Goal: Task Accomplishment & Management: Manage account settings

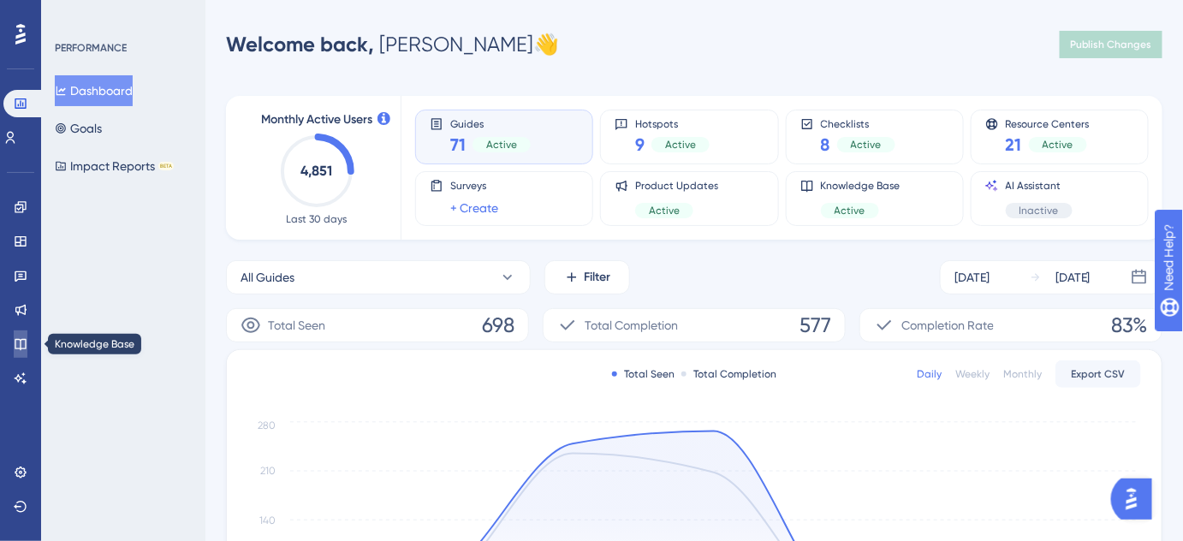
click at [25, 337] on icon at bounding box center [21, 344] width 14 height 14
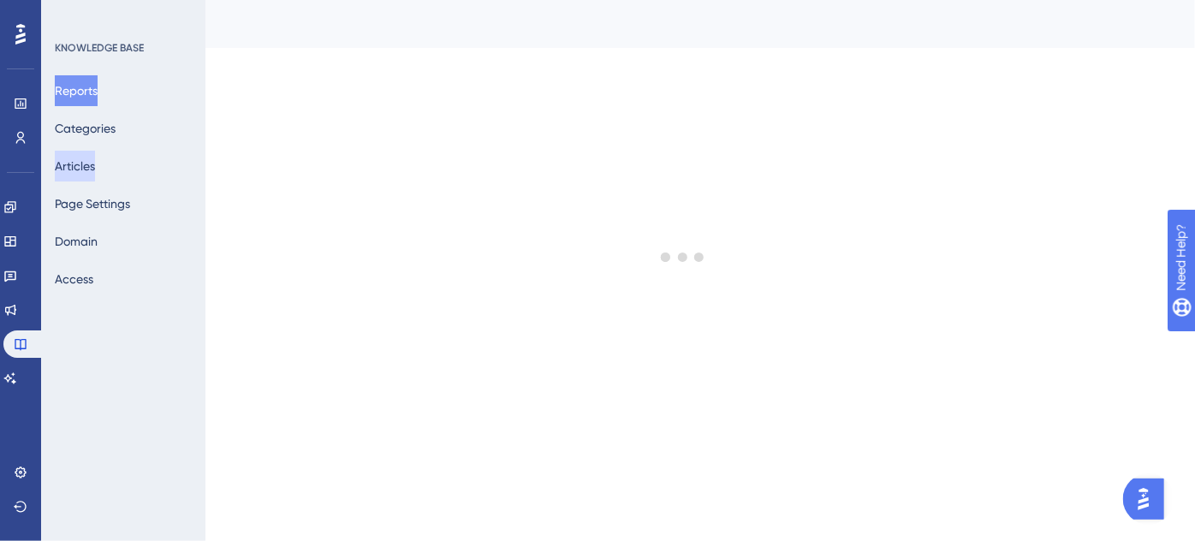
click at [68, 172] on button "Articles" at bounding box center [75, 166] width 40 height 31
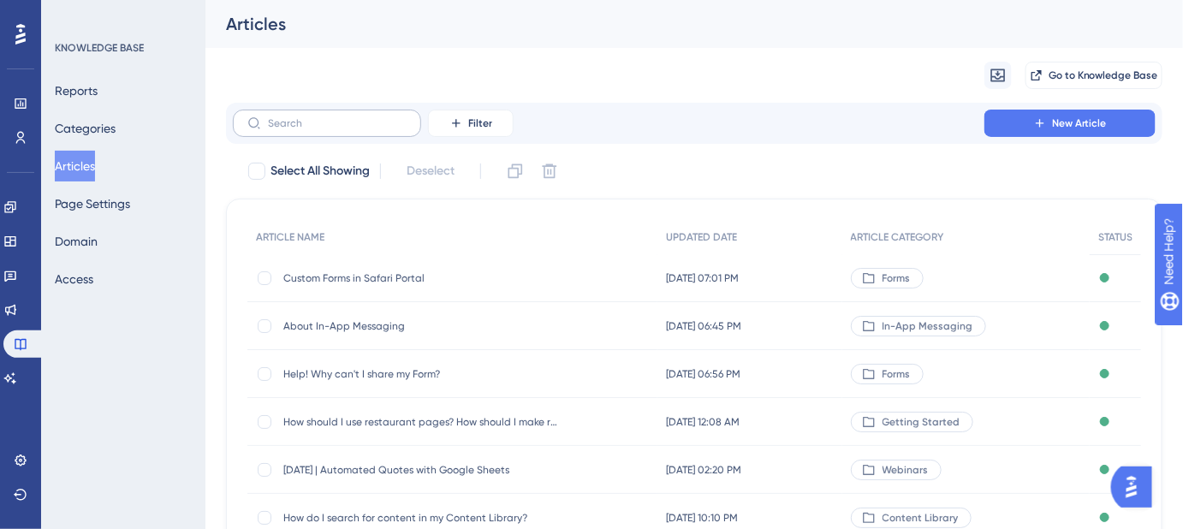
click at [356, 133] on label at bounding box center [327, 123] width 188 height 27
click at [356, 129] on input "text" at bounding box center [337, 123] width 139 height 12
paste input "How can I share a page from the Content Library with my logo on it?"
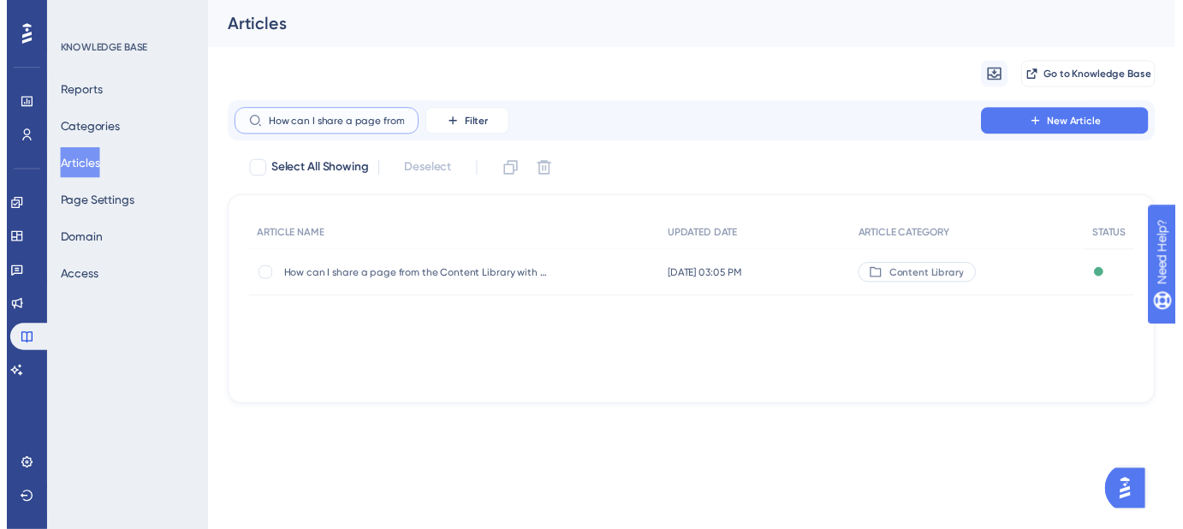
scroll to position [0, 181]
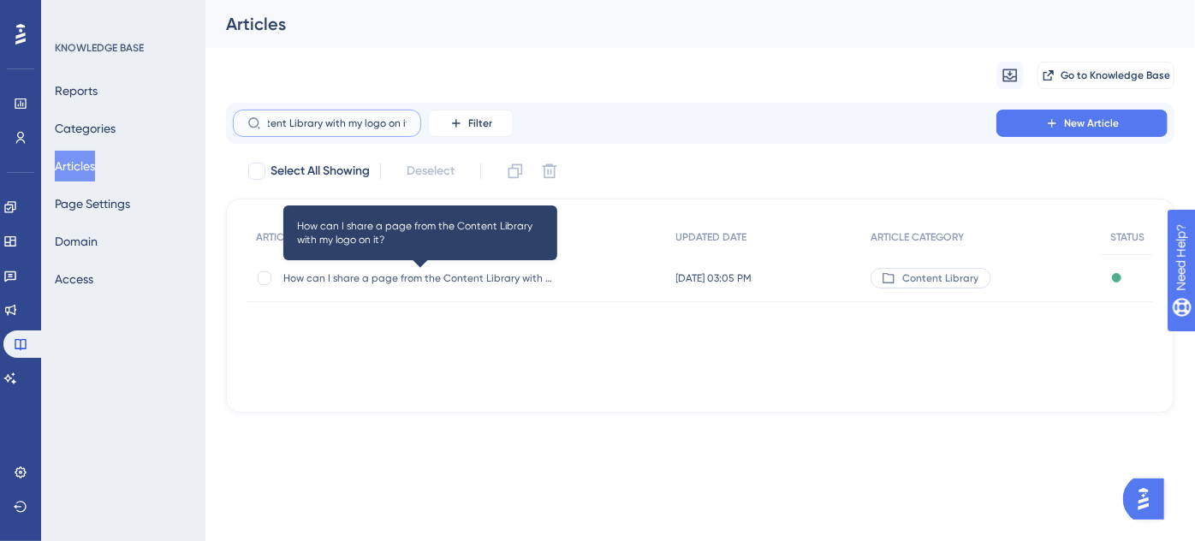
type input "How can I share a page from the Content Library with my logo on it?"
click at [417, 275] on span "How can I share a page from the Content Library with my logo on it?" at bounding box center [420, 278] width 274 height 14
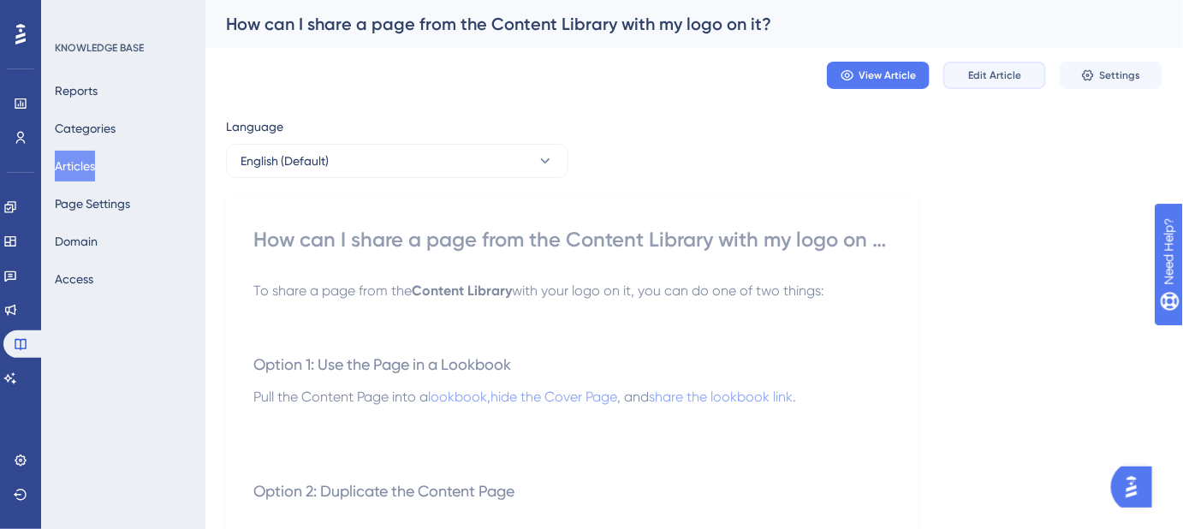
click at [1004, 85] on button "Edit Article" at bounding box center [994, 75] width 103 height 27
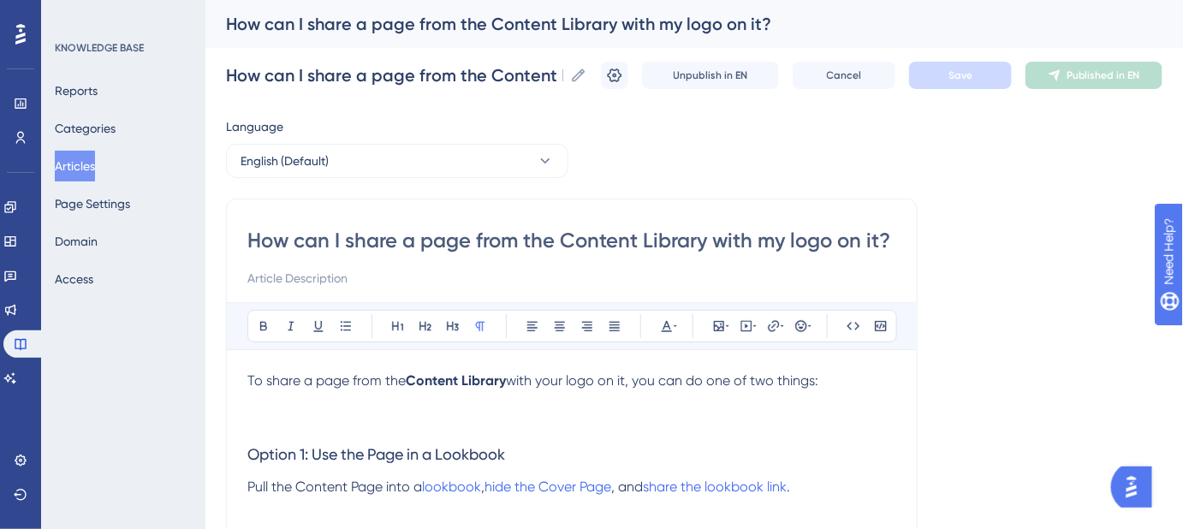
click at [692, 235] on input "How can I share a page from the Content Library with my logo on it?" at bounding box center [571, 240] width 649 height 27
click at [818, 387] on span "with your logo on it, you can do one of two things:" at bounding box center [662, 380] width 312 height 16
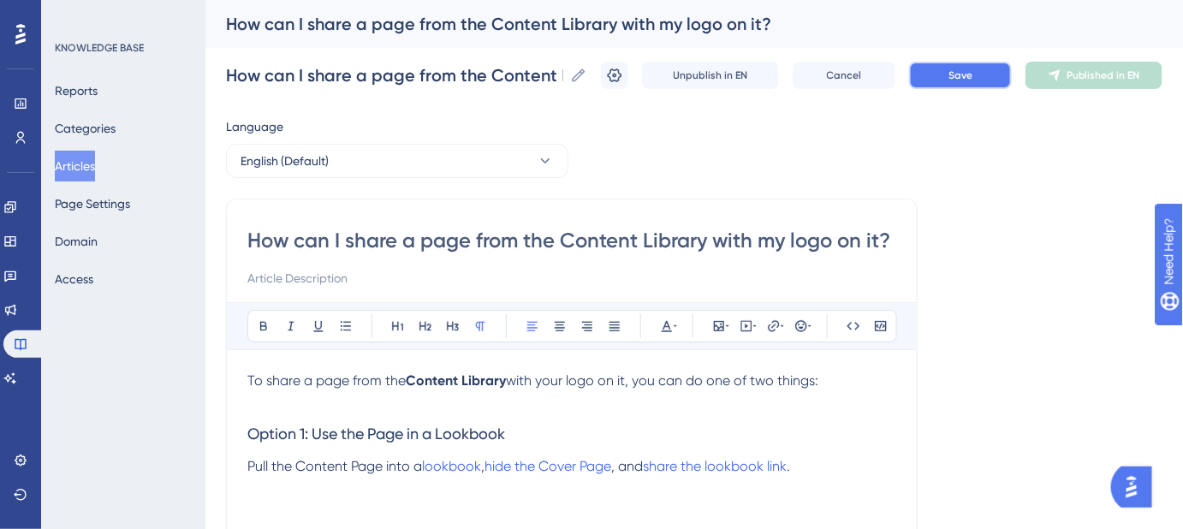
click at [950, 87] on button "Save" at bounding box center [960, 75] width 103 height 27
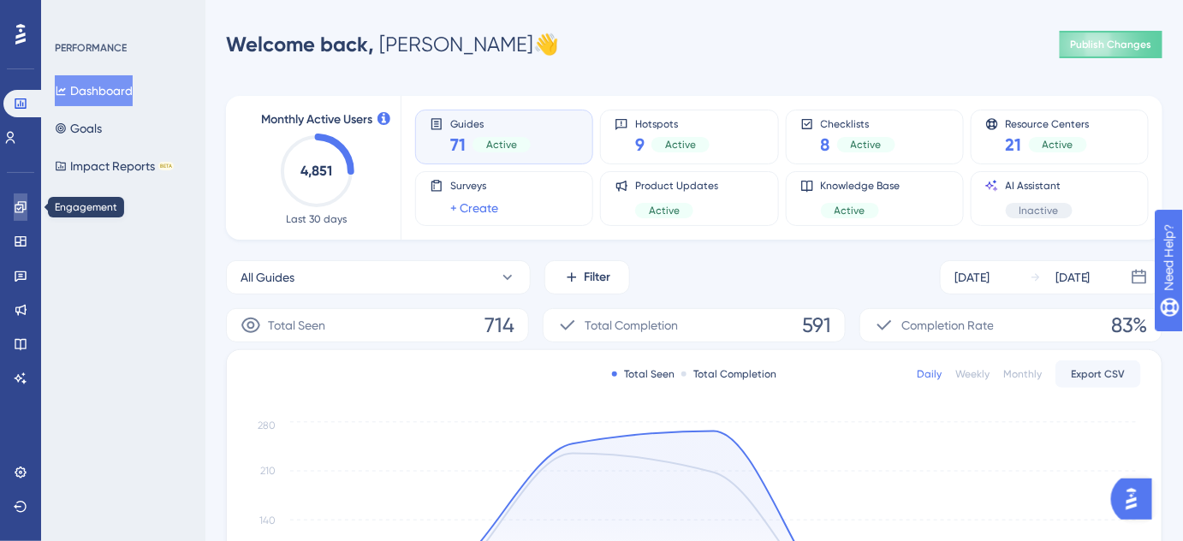
click at [0, 0] on icon at bounding box center [0, 0] width 0 height 0
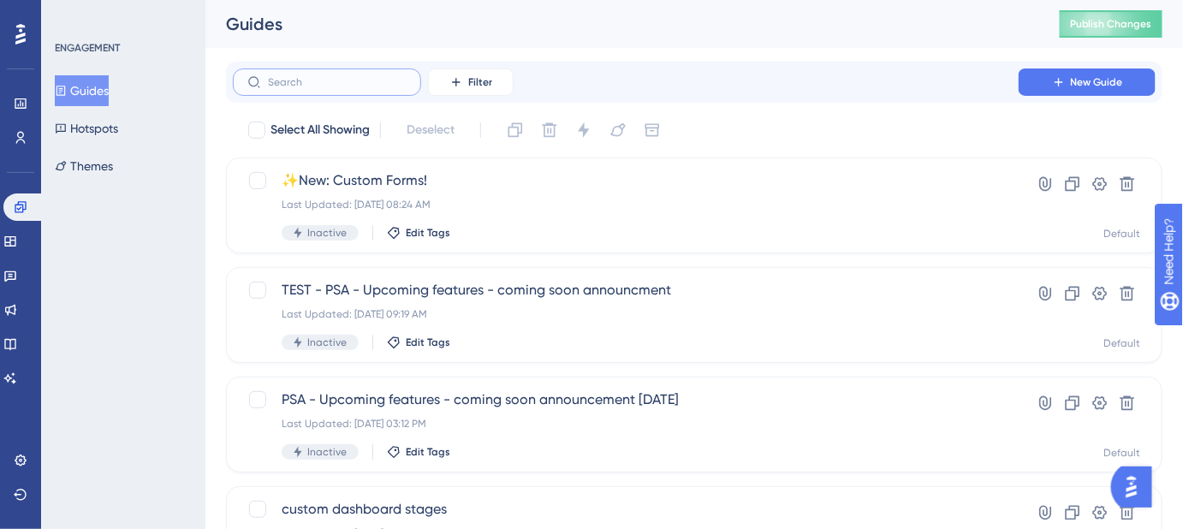
click at [344, 78] on input "text" at bounding box center [337, 82] width 139 height 12
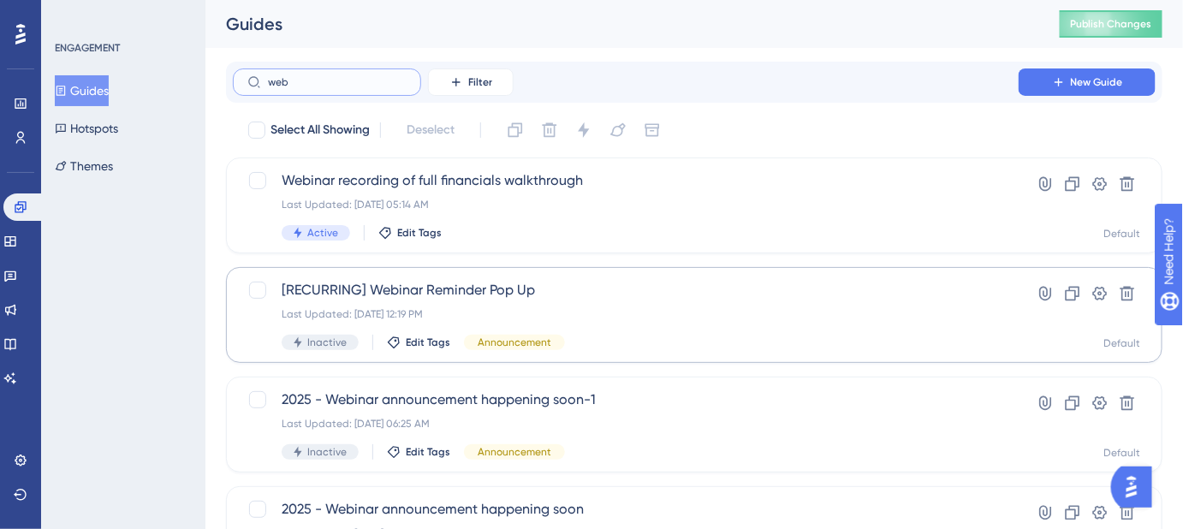
type input "web"
click at [454, 291] on span "[RECURRING] Webinar Reminder Pop Up" at bounding box center [626, 290] width 688 height 21
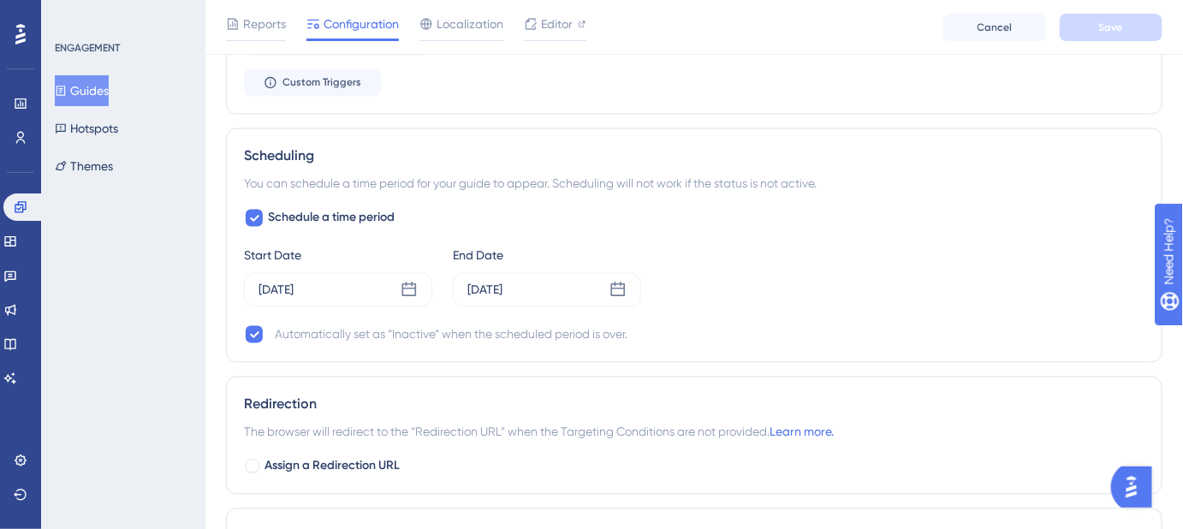
scroll to position [1011, 0]
click at [251, 213] on icon at bounding box center [254, 216] width 9 height 7
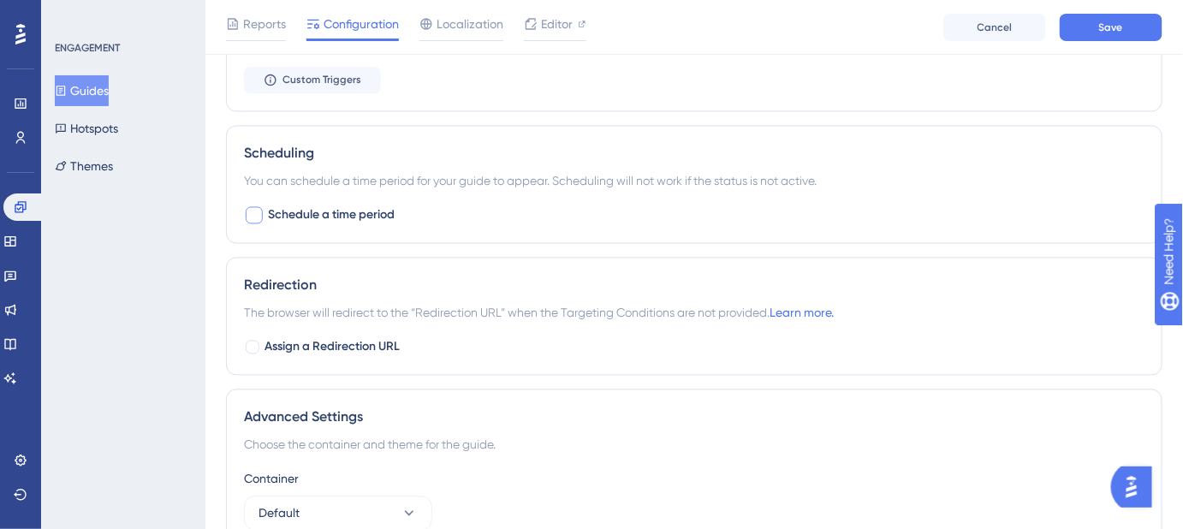
click at [251, 212] on div at bounding box center [254, 215] width 17 height 17
checkbox input "true"
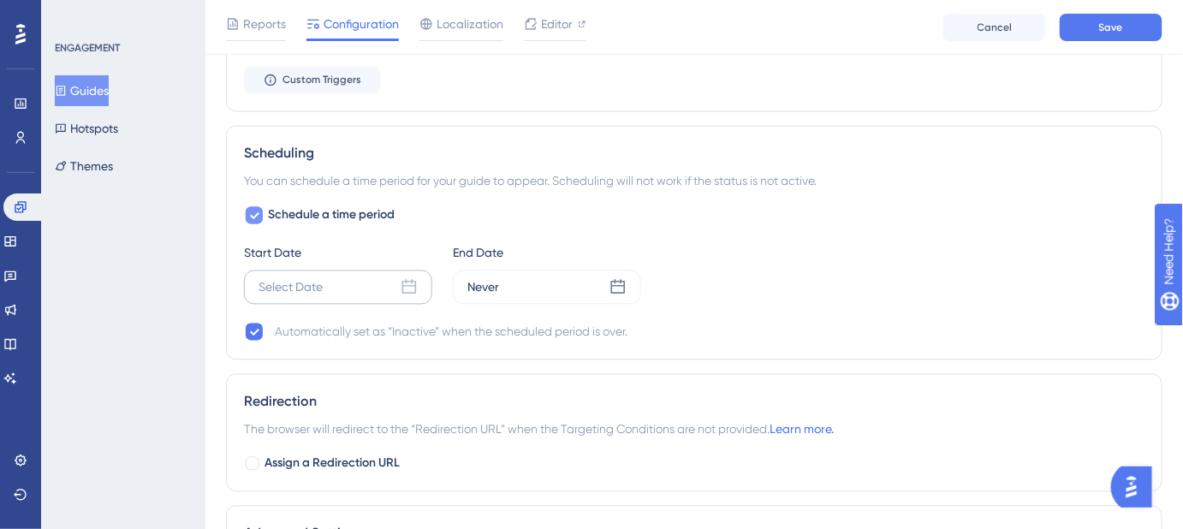
click at [415, 280] on icon at bounding box center [409, 287] width 15 height 15
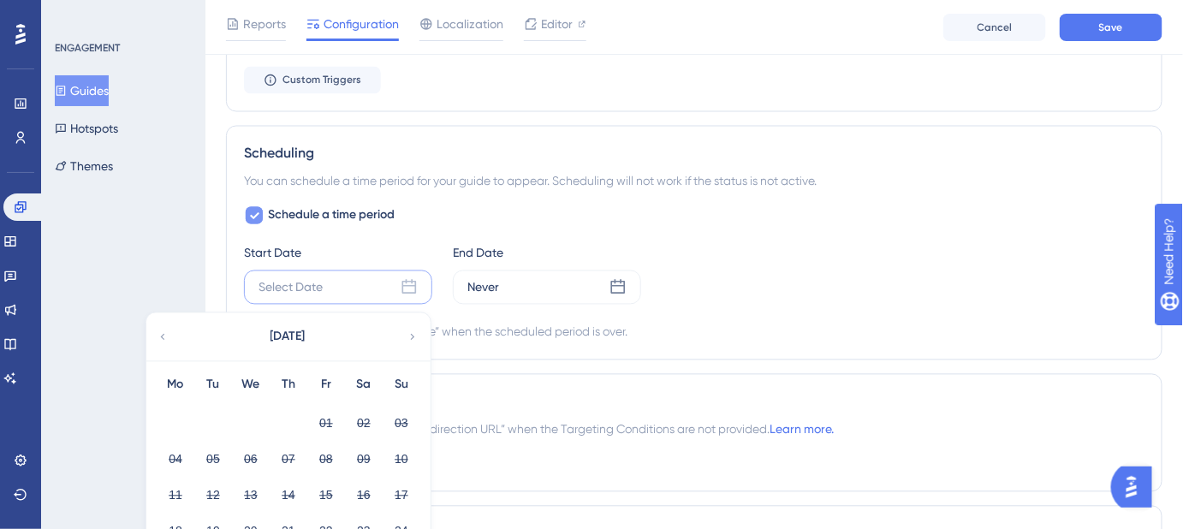
scroll to position [1089, 0]
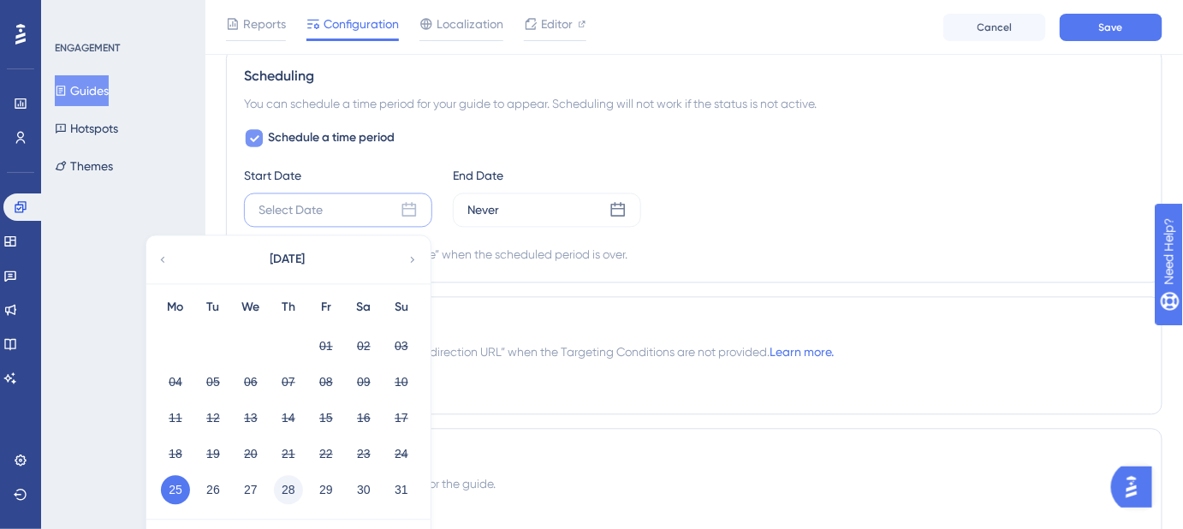
click at [282, 484] on button "28" at bounding box center [288, 489] width 29 height 29
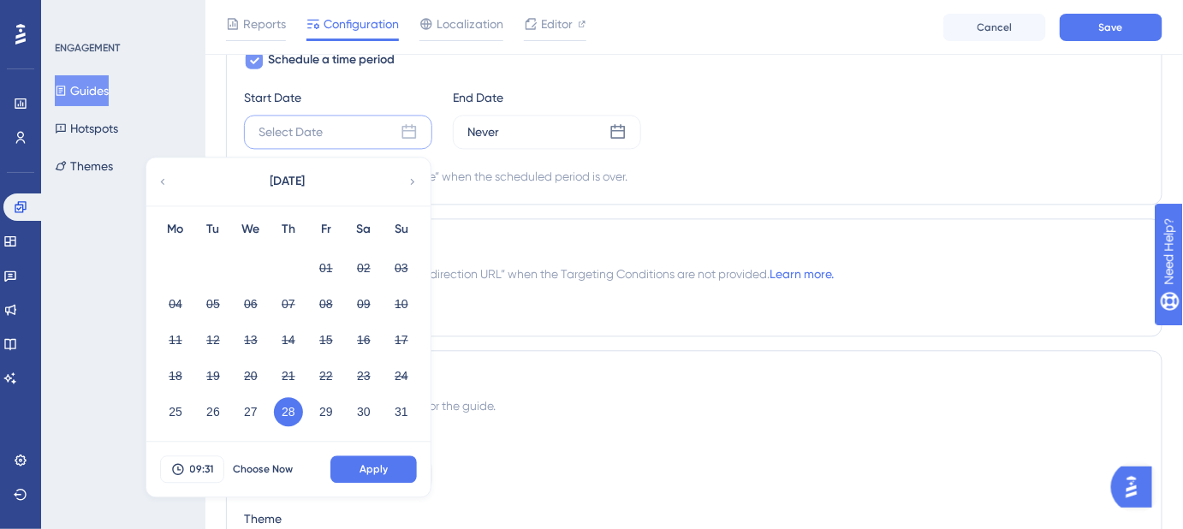
scroll to position [1244, 0]
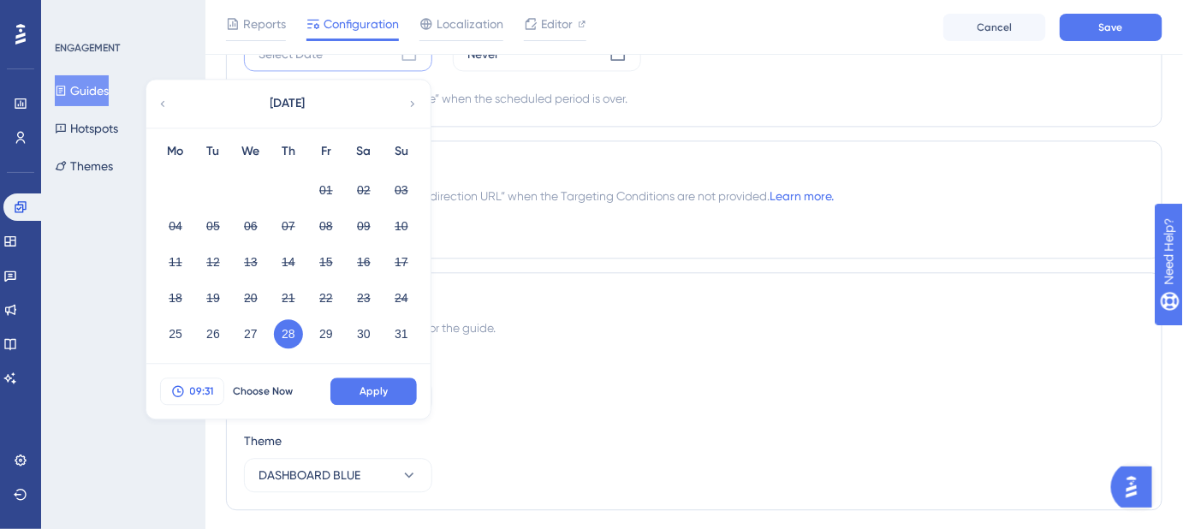
click at [205, 387] on span "09:31" at bounding box center [202, 391] width 24 height 14
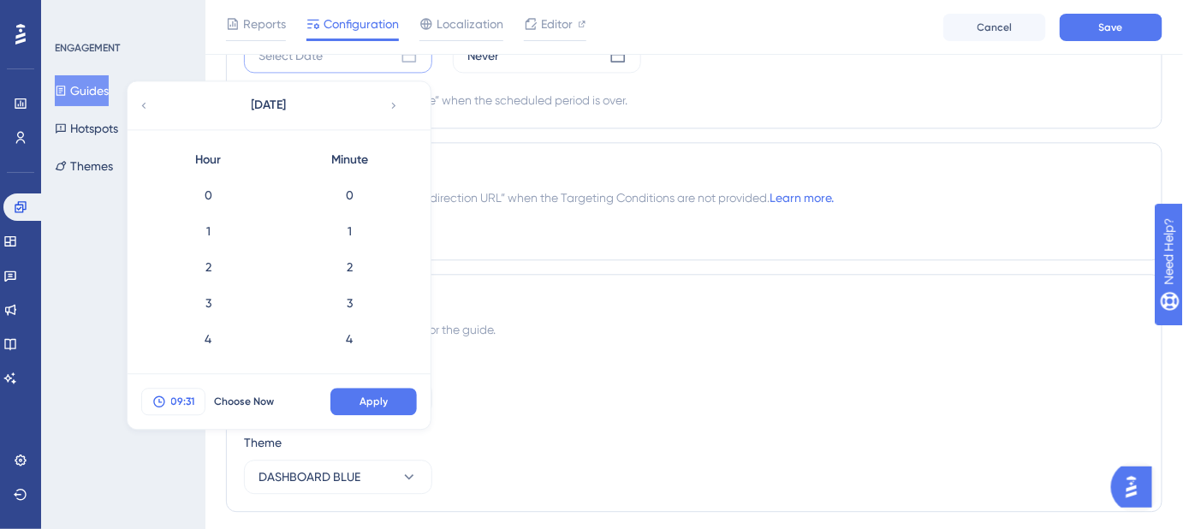
scroll to position [1041, 0]
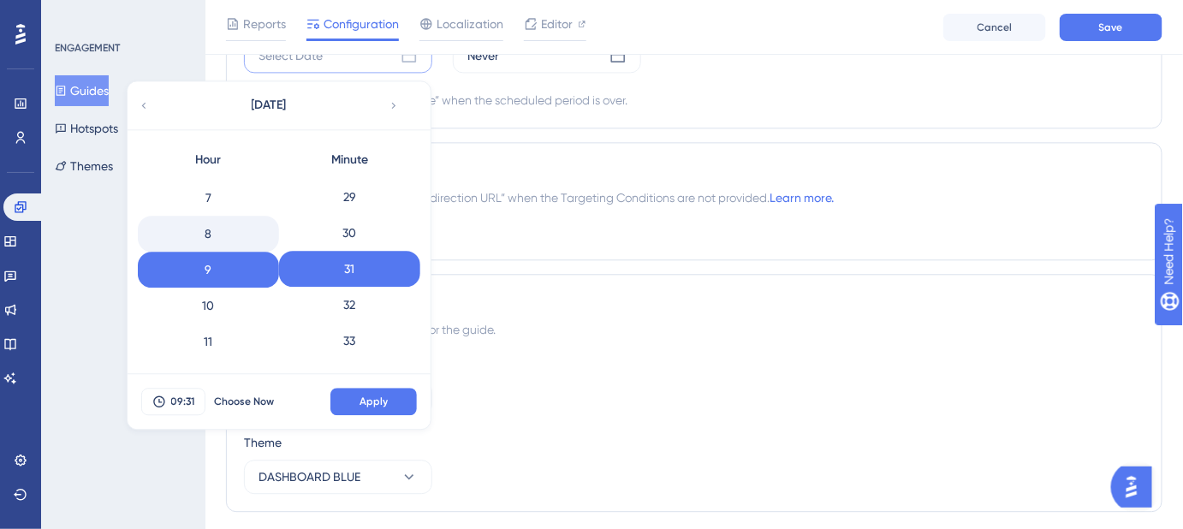
click at [204, 223] on div "8" at bounding box center [208, 234] width 141 height 36
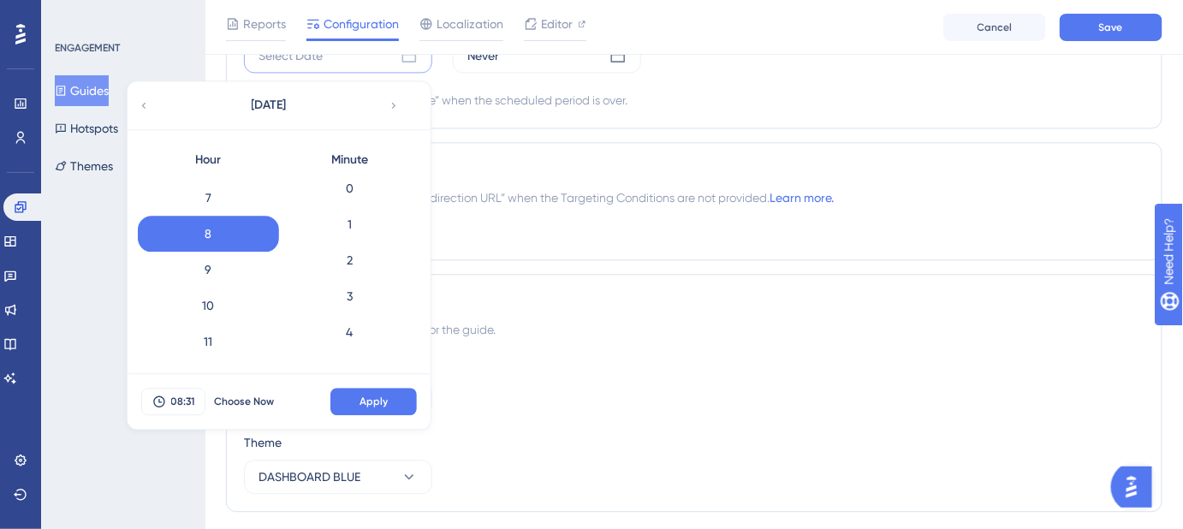
scroll to position [0, 0]
click at [349, 191] on div "0" at bounding box center [349, 195] width 141 height 36
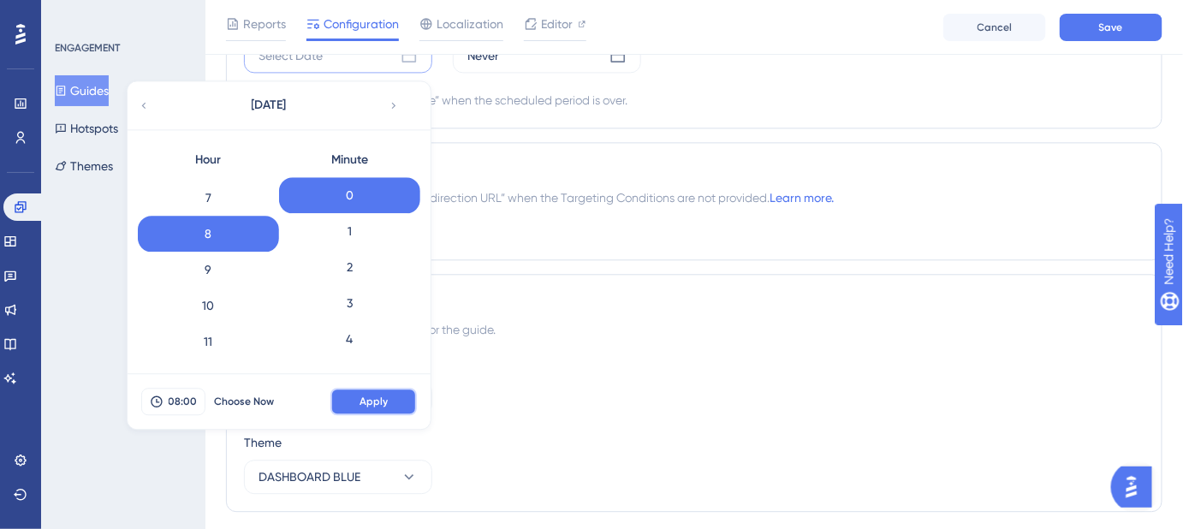
click at [360, 395] on span "Apply" at bounding box center [373, 402] width 28 height 14
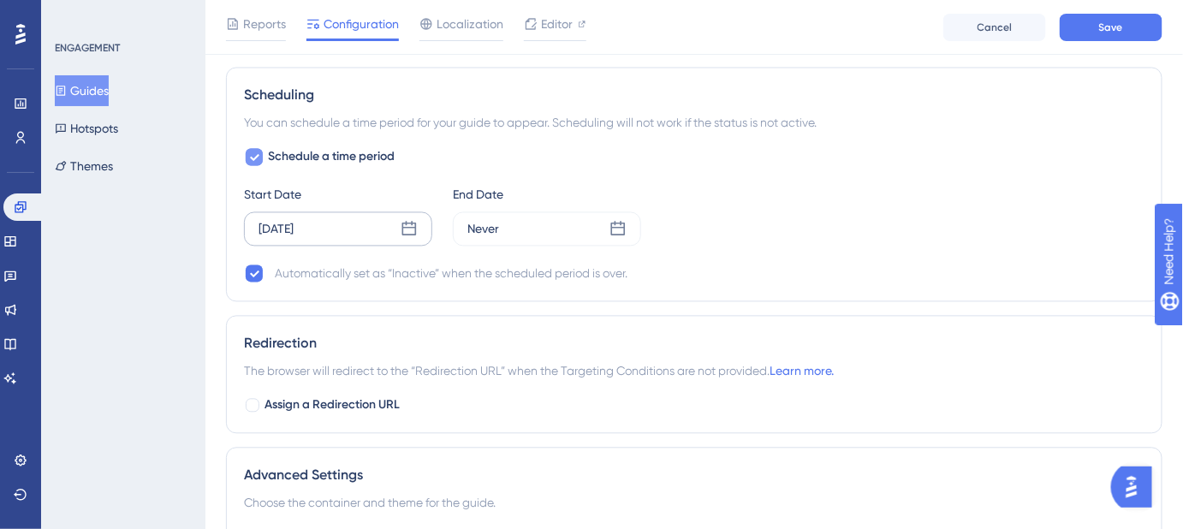
scroll to position [977, 0]
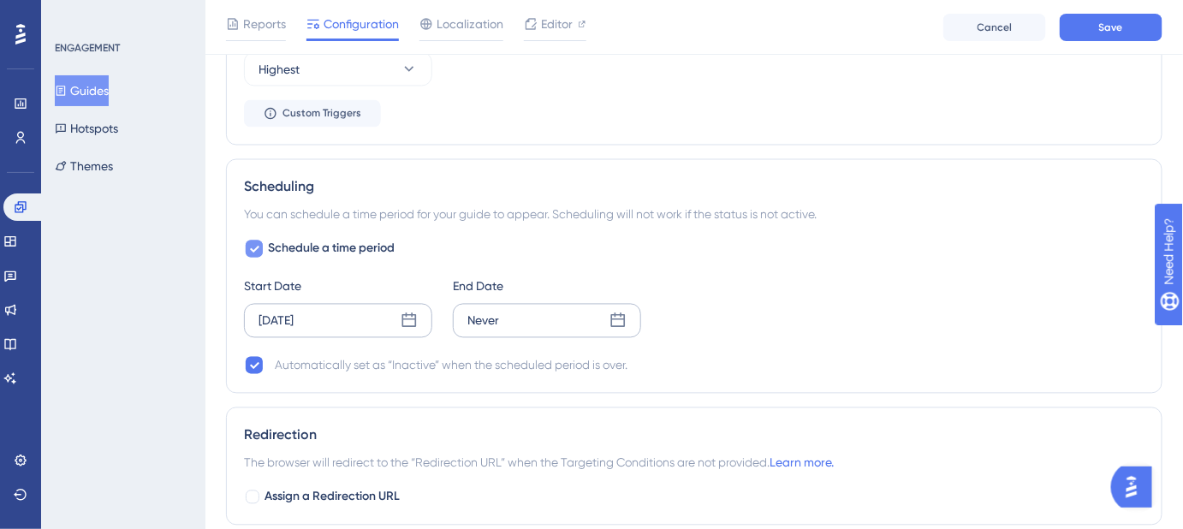
click at [615, 319] on icon at bounding box center [617, 320] width 17 height 17
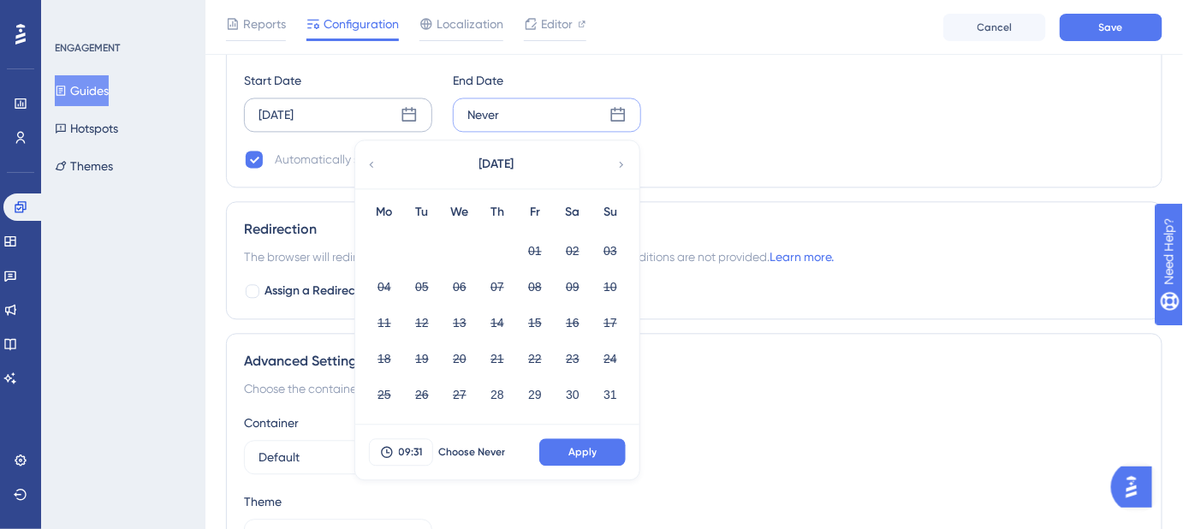
scroll to position [1211, 0]
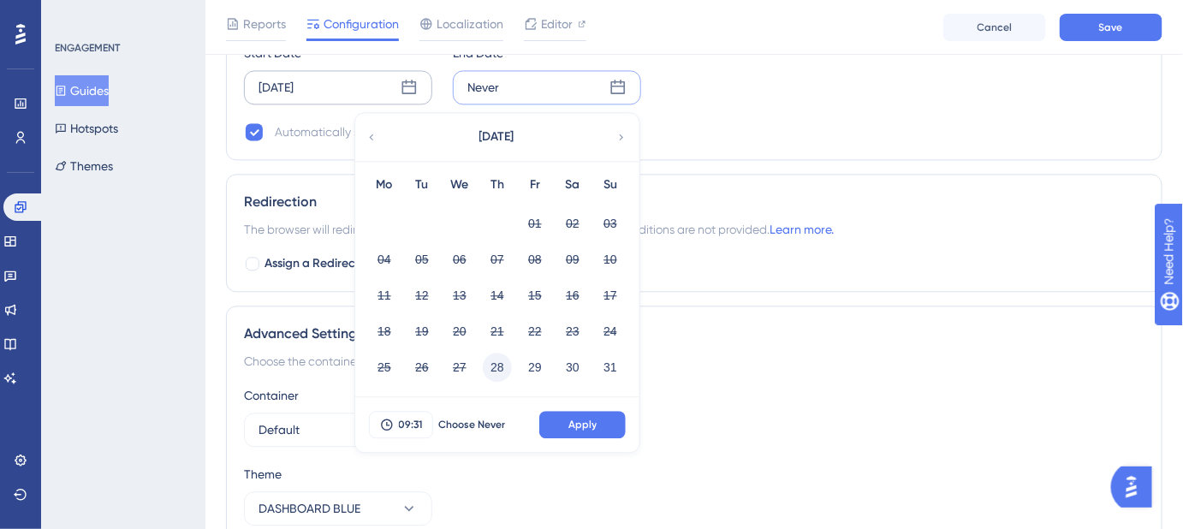
click at [496, 362] on button "28" at bounding box center [497, 367] width 29 height 29
click at [413, 419] on span "09:31" at bounding box center [411, 425] width 24 height 14
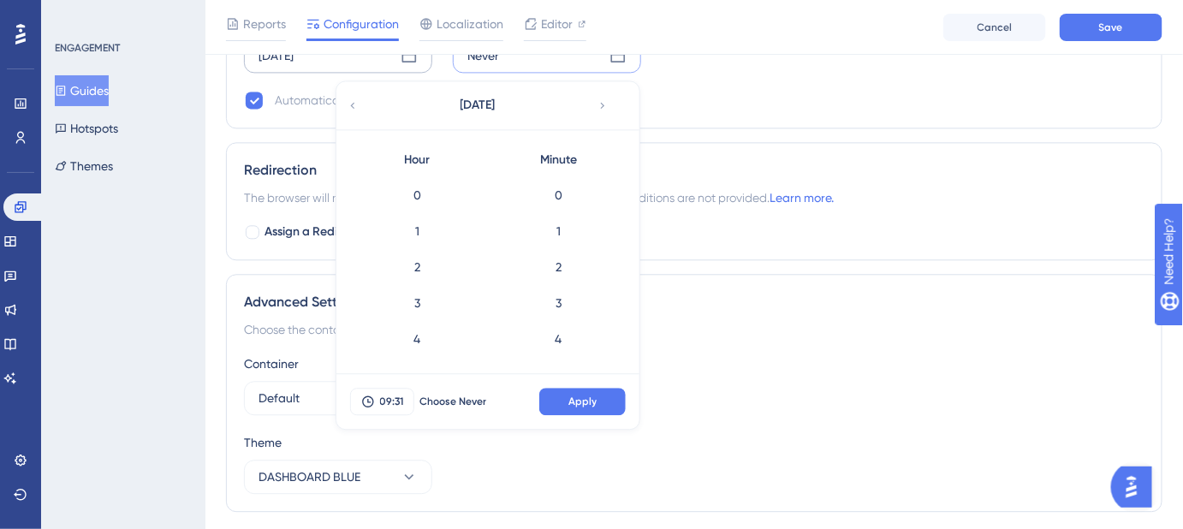
scroll to position [1041, 0]
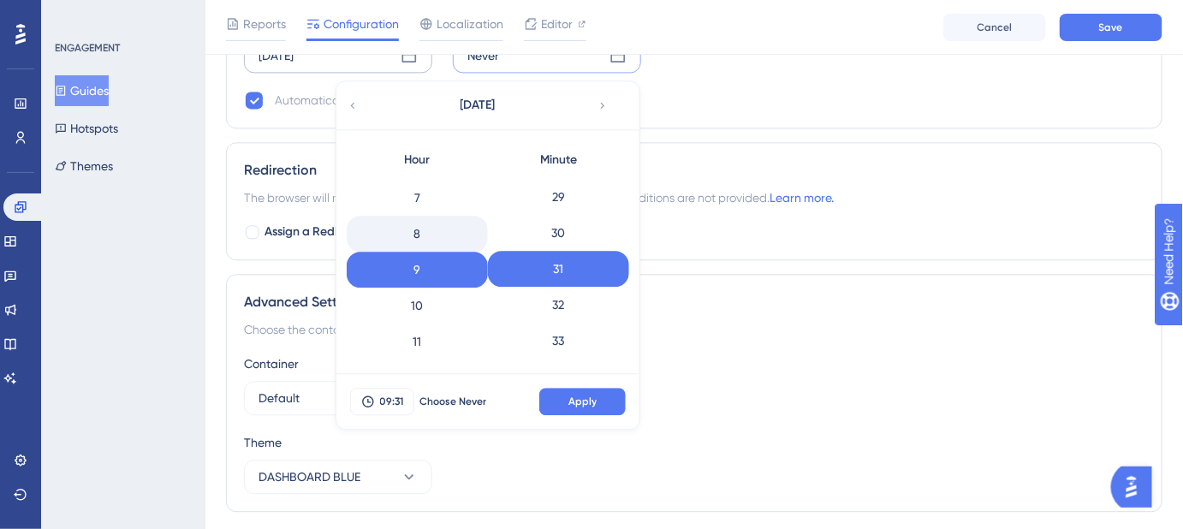
click at [431, 230] on div "8" at bounding box center [417, 234] width 141 height 36
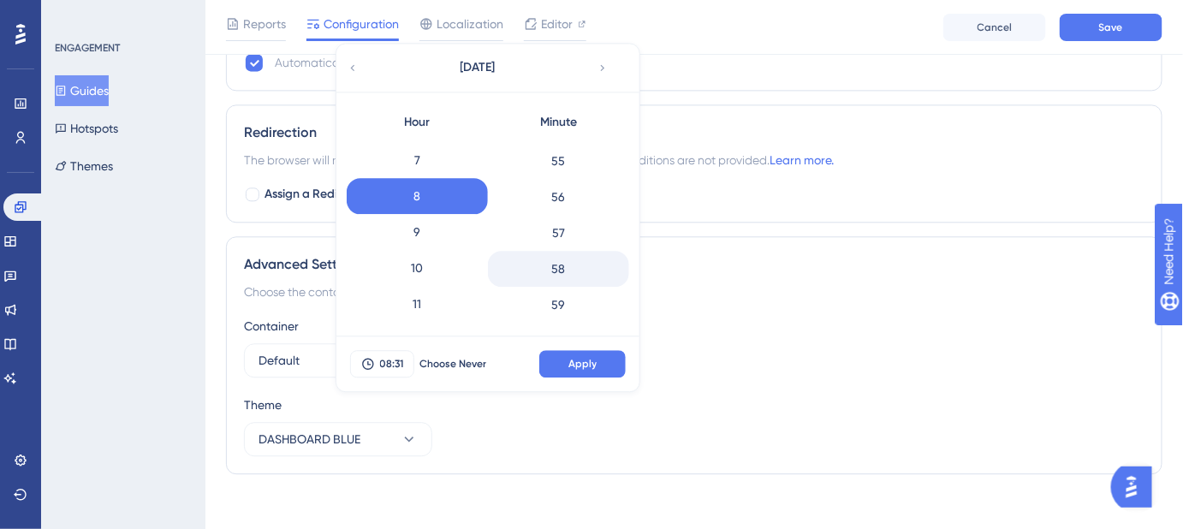
scroll to position [1289, 0]
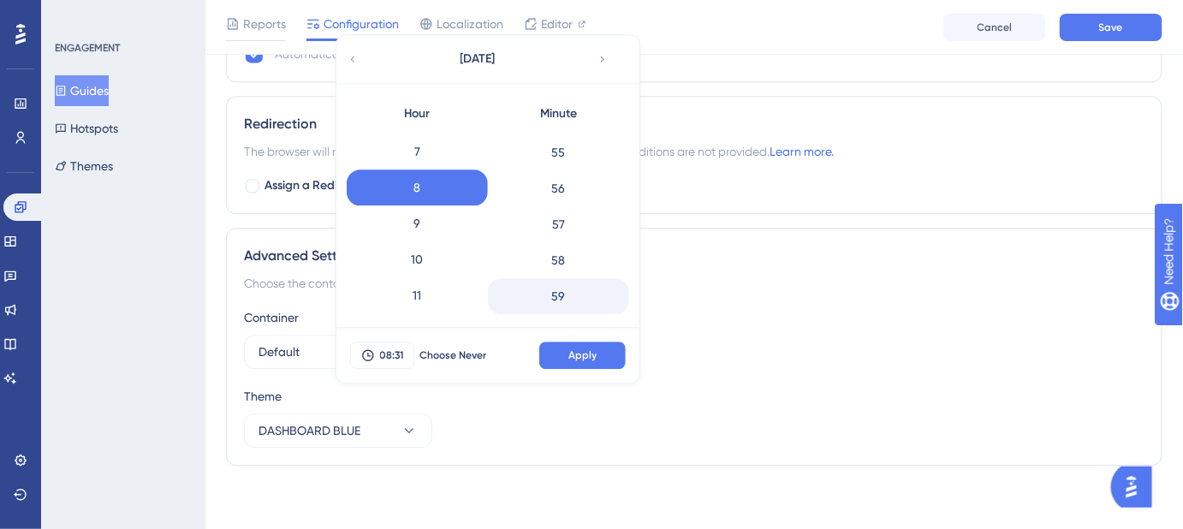
click at [557, 296] on div "59" at bounding box center [558, 296] width 141 height 36
click at [588, 348] on span "Apply" at bounding box center [582, 355] width 28 height 14
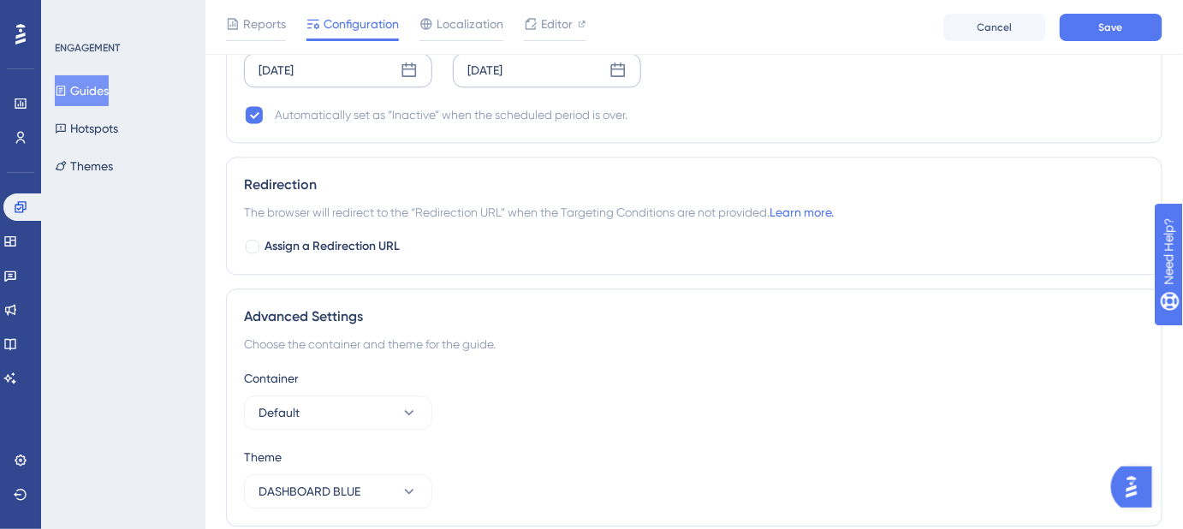
scroll to position [1211, 0]
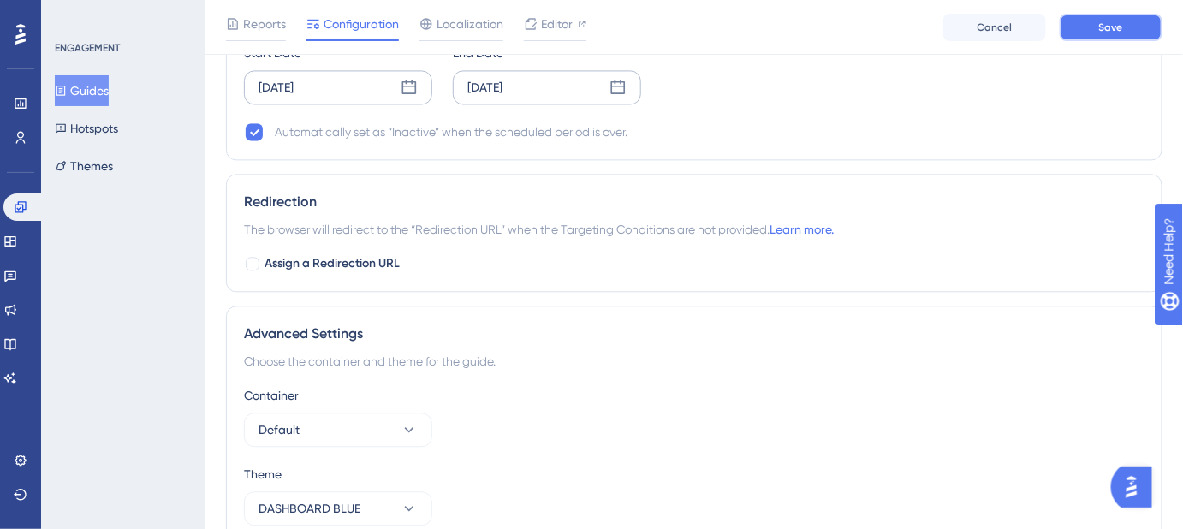
click at [1145, 27] on button "Save" at bounding box center [1111, 27] width 103 height 27
click at [543, 24] on span "Editor" at bounding box center [557, 24] width 32 height 21
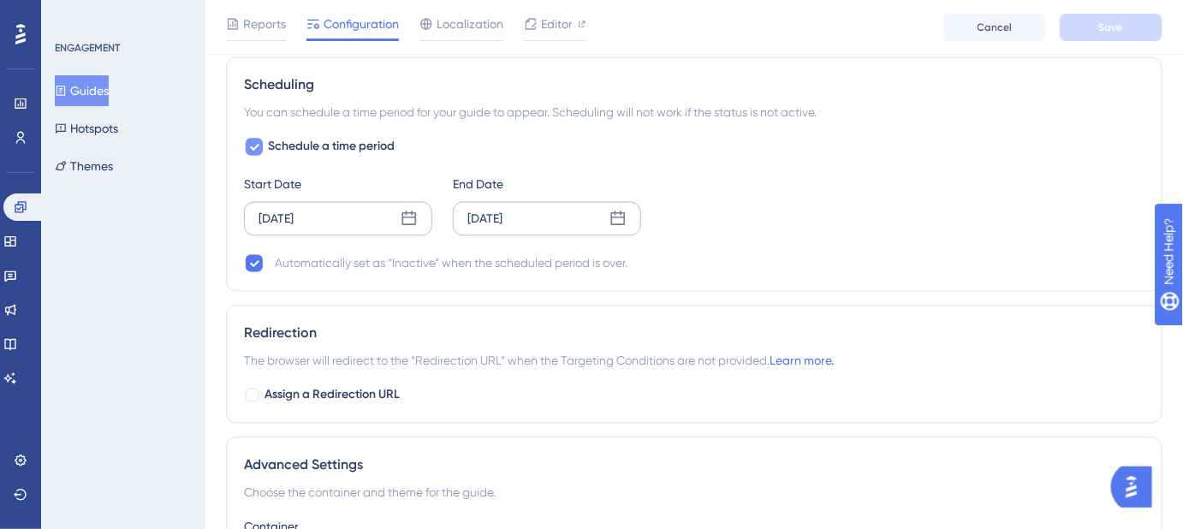
scroll to position [1167, 0]
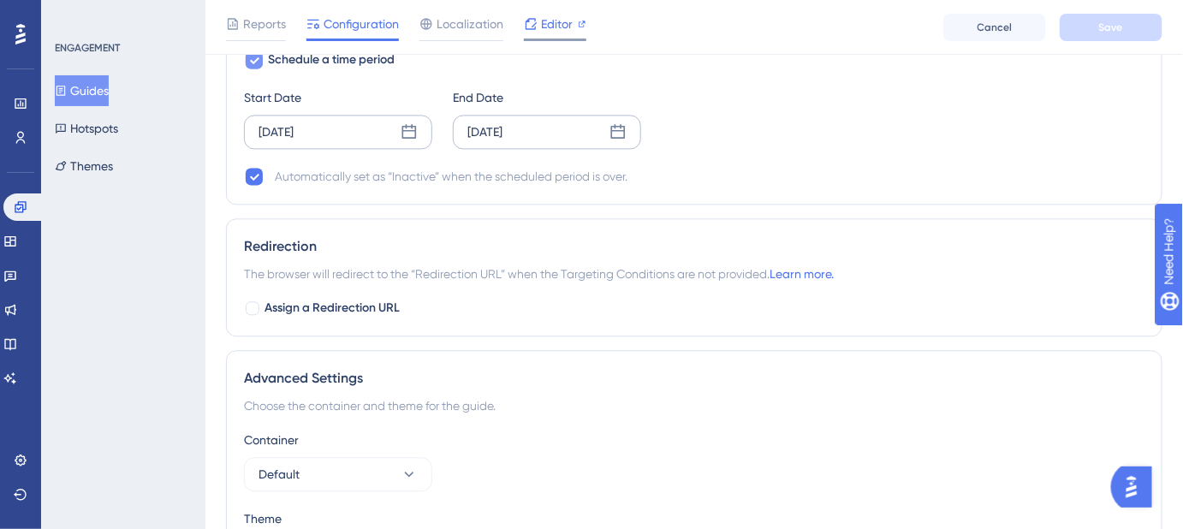
click at [556, 25] on span "Editor" at bounding box center [557, 24] width 32 height 21
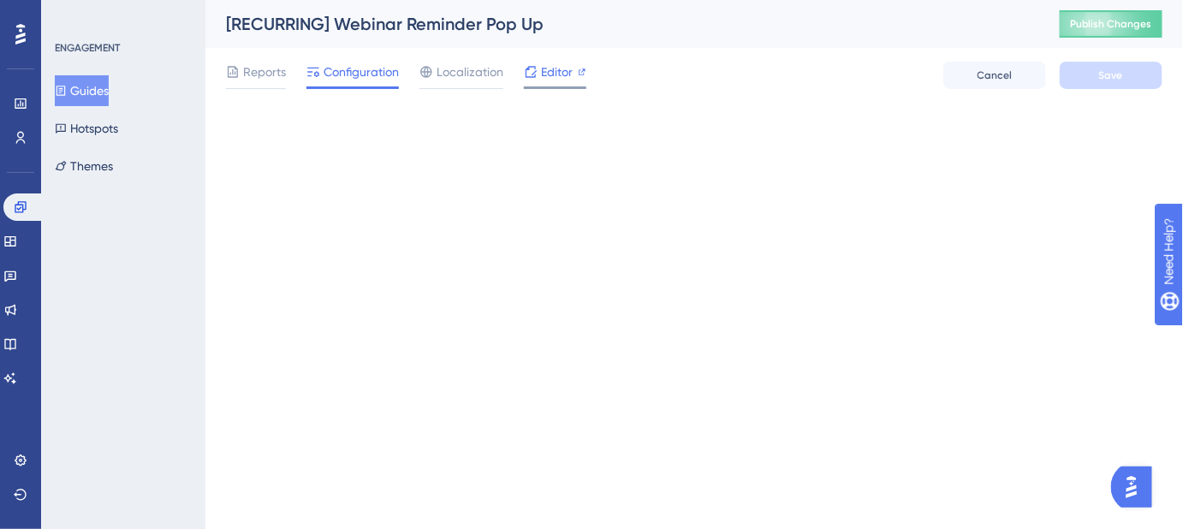
scroll to position [0, 0]
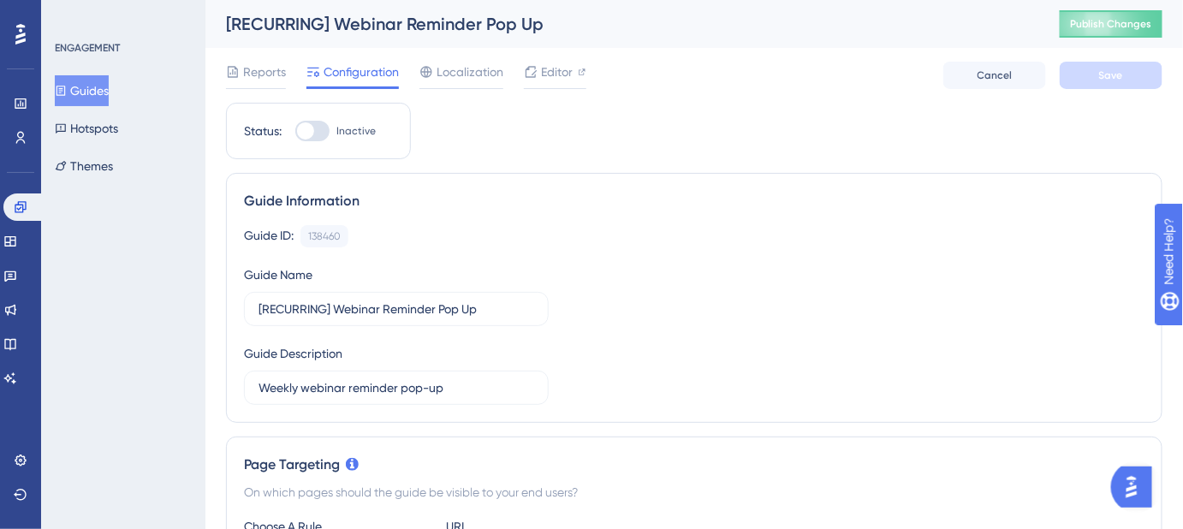
click at [319, 130] on div at bounding box center [312, 131] width 34 height 21
click at [295, 131] on input "Inactive" at bounding box center [294, 131] width 1 height 1
checkbox input "true"
click at [1114, 82] on button "Save" at bounding box center [1111, 75] width 103 height 27
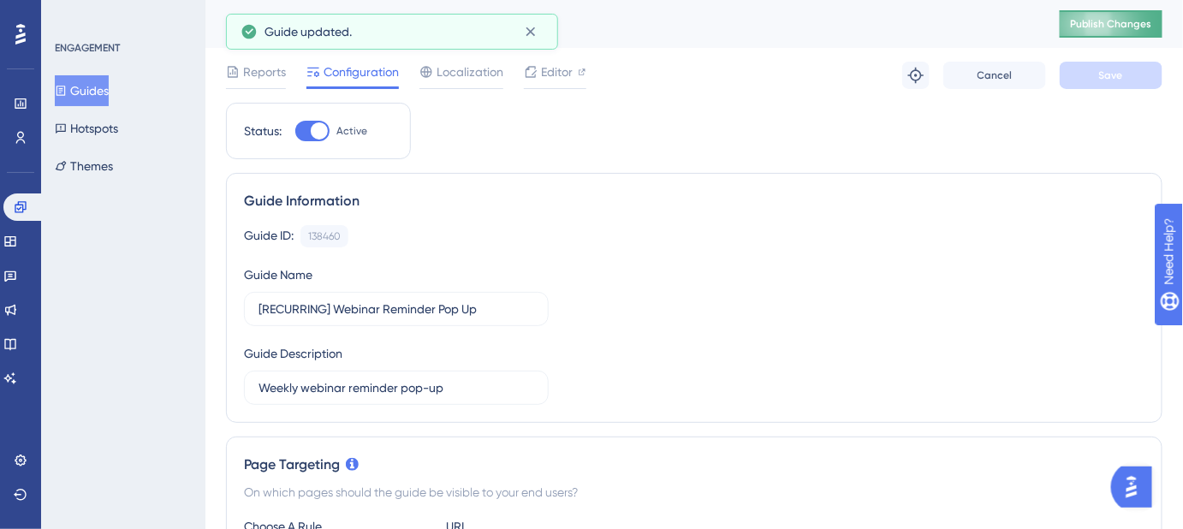
click at [1121, 23] on span "Publish Changes" at bounding box center [1111, 24] width 82 height 14
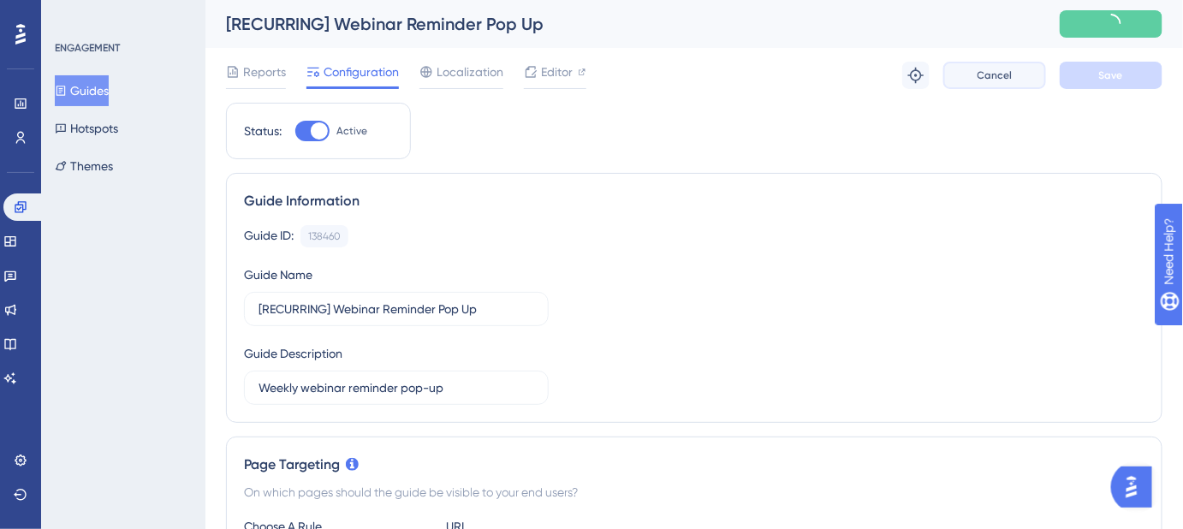
click at [1003, 78] on span "Cancel" at bounding box center [994, 75] width 35 height 14
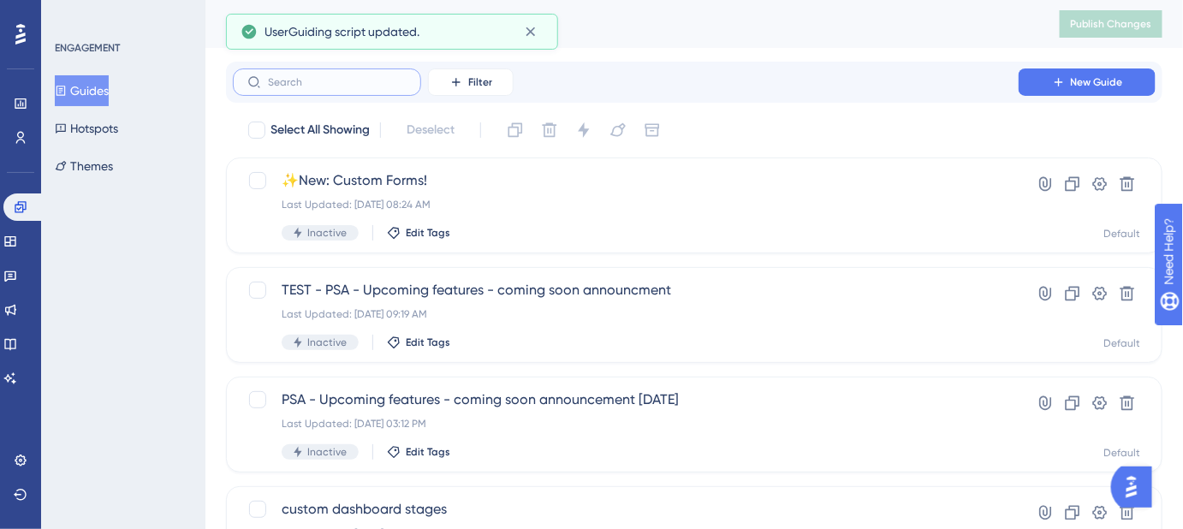
click at [356, 80] on input "text" at bounding box center [337, 82] width 139 height 12
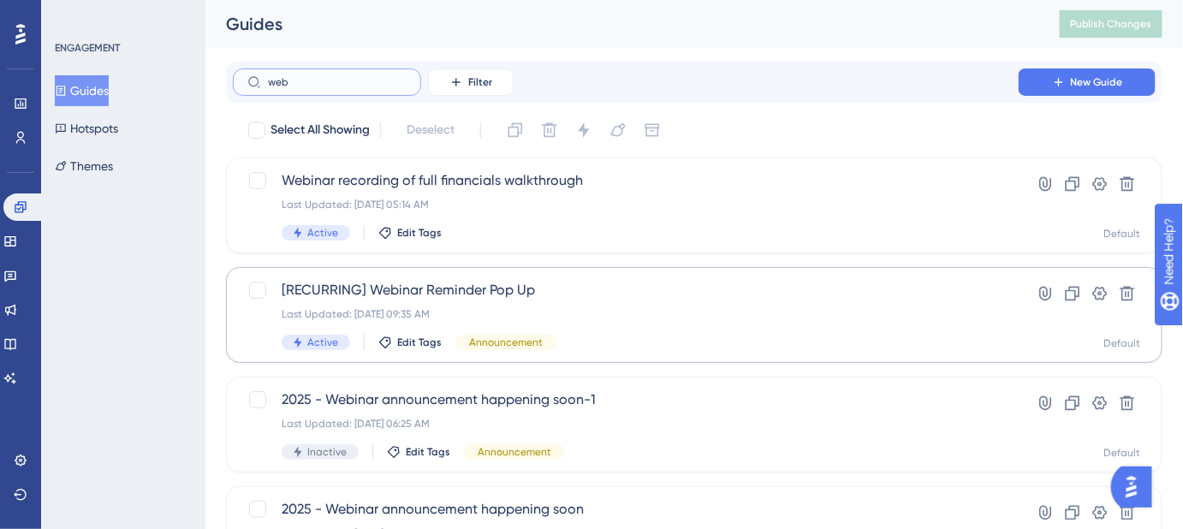
type input "web"
click at [446, 294] on span "[RECURRING] Webinar Reminder Pop Up" at bounding box center [626, 290] width 688 height 21
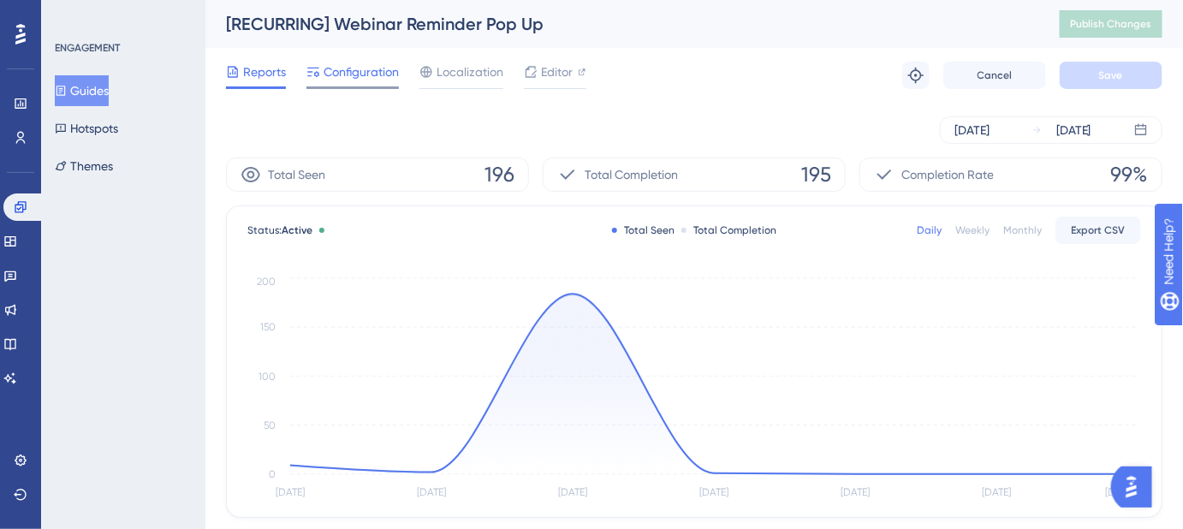
click at [371, 81] on span "Configuration" at bounding box center [361, 72] width 75 height 21
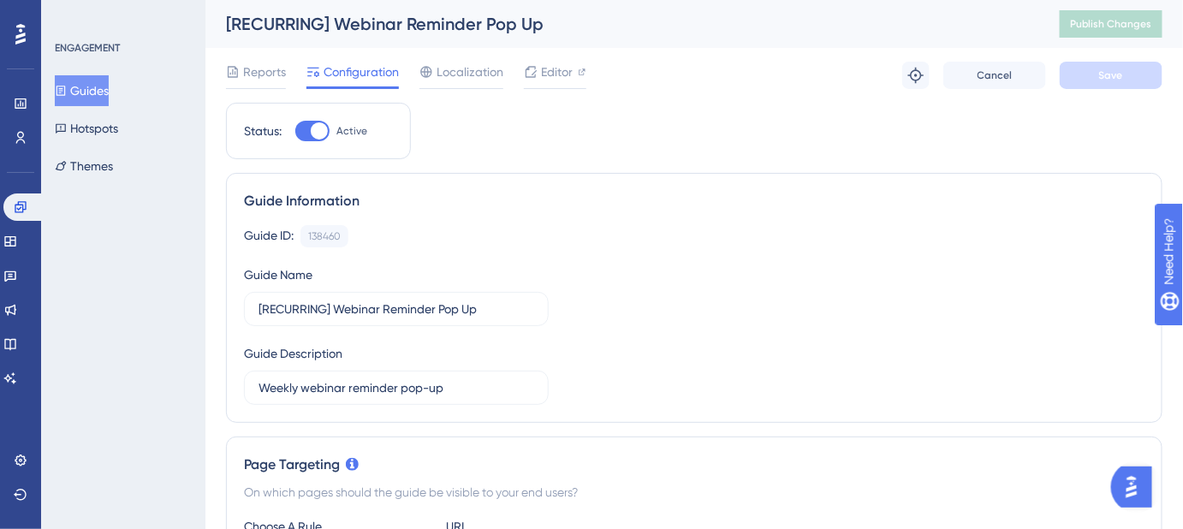
click at [299, 129] on div at bounding box center [312, 131] width 34 height 21
click at [295, 131] on input "Active" at bounding box center [294, 131] width 1 height 1
checkbox input "false"
click at [1123, 85] on button "Save" at bounding box center [1111, 75] width 103 height 27
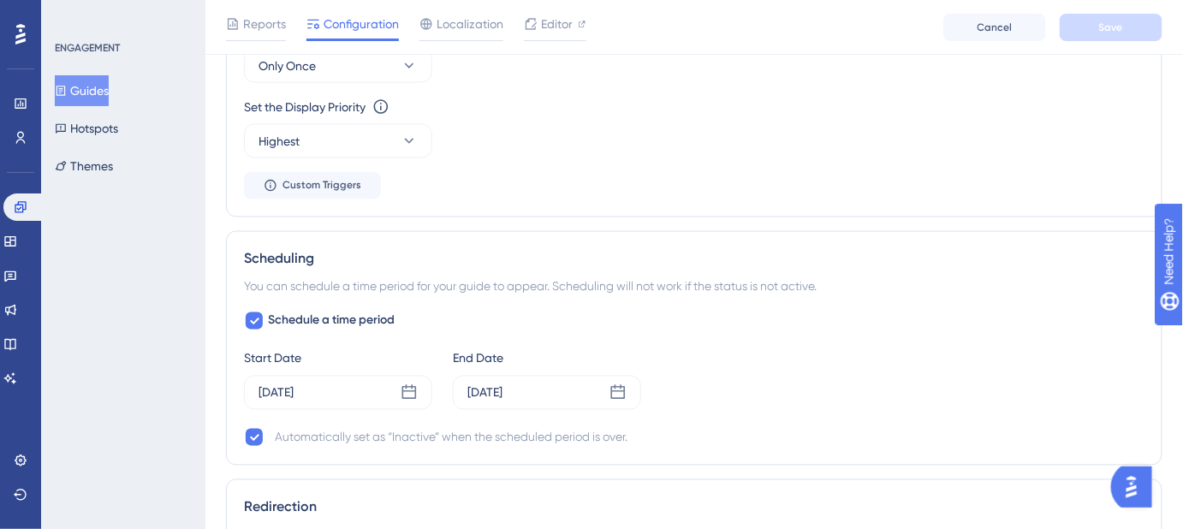
scroll to position [933, 0]
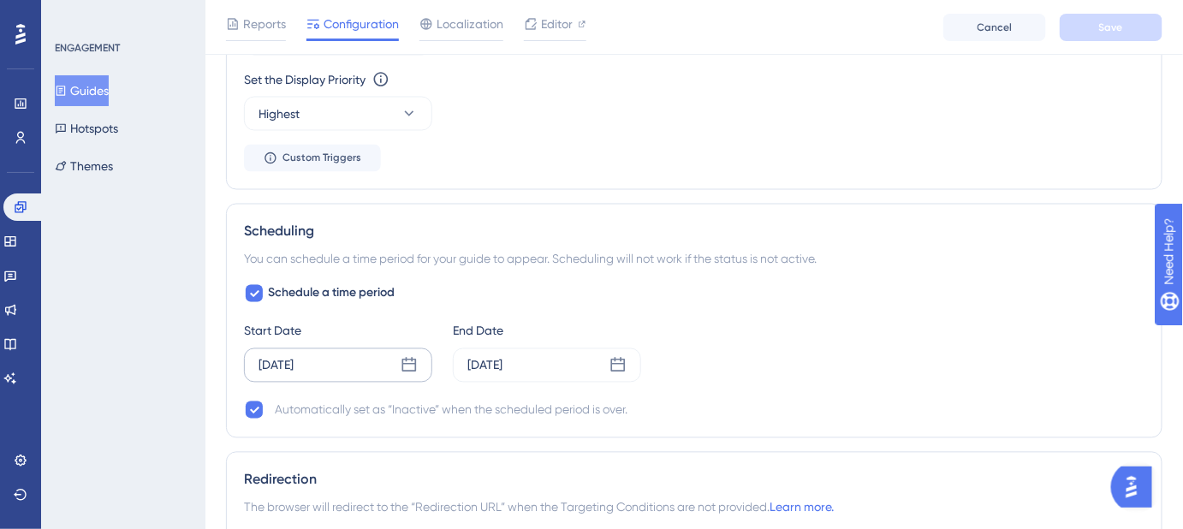
click at [401, 357] on icon at bounding box center [409, 365] width 17 height 17
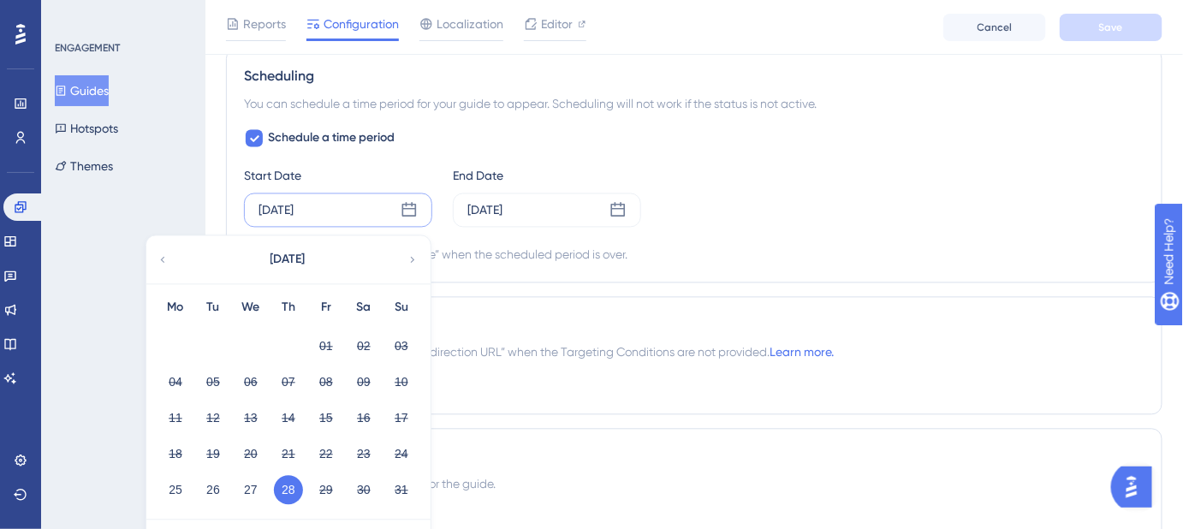
scroll to position [1244, 0]
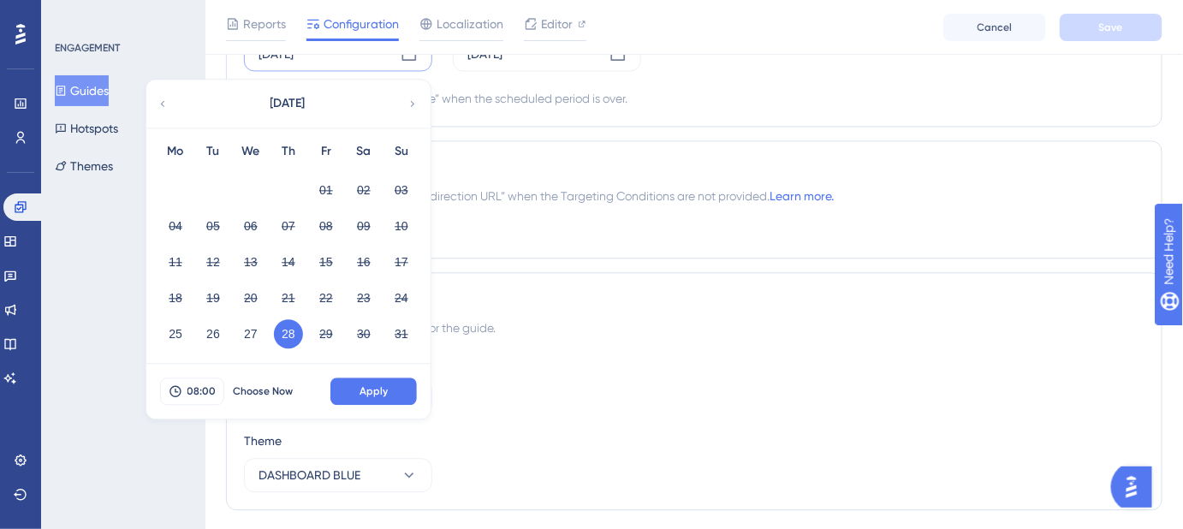
click at [733, 328] on div "Choose the container and theme for the guide." at bounding box center [694, 328] width 900 height 21
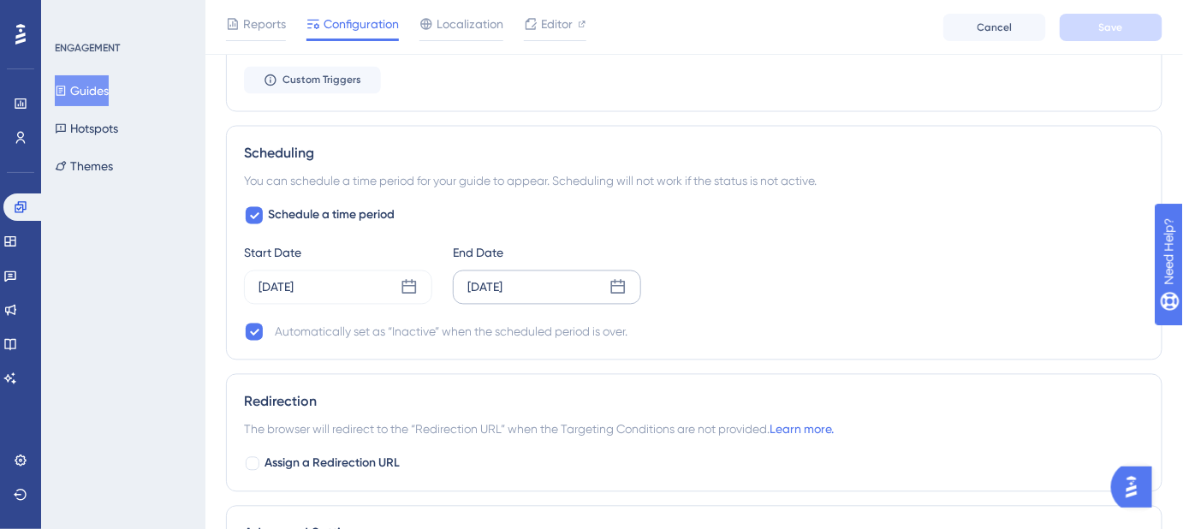
click at [497, 277] on div "Aug 28 2025" at bounding box center [484, 287] width 35 height 21
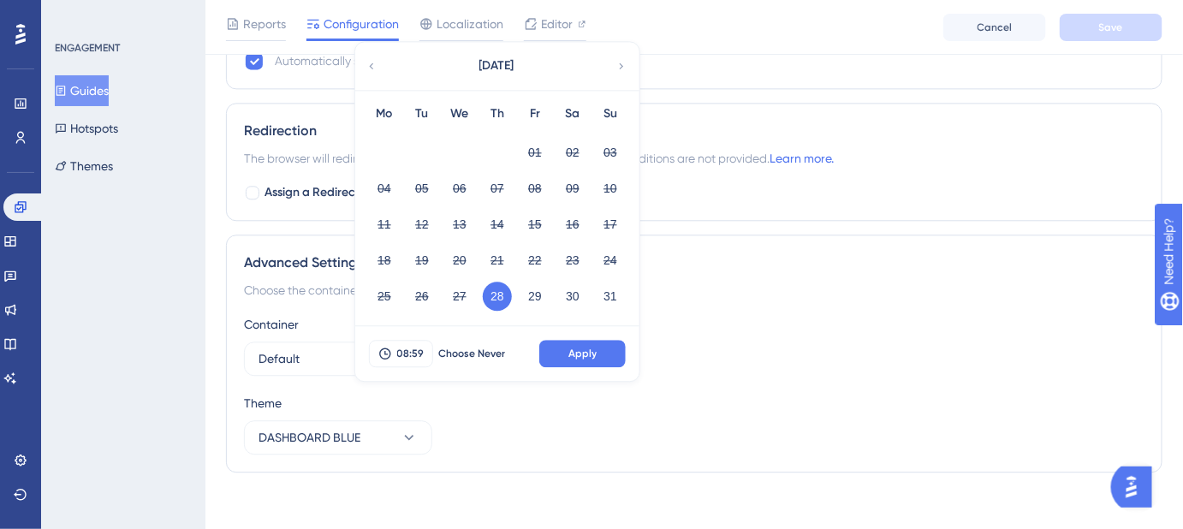
scroll to position [1289, 0]
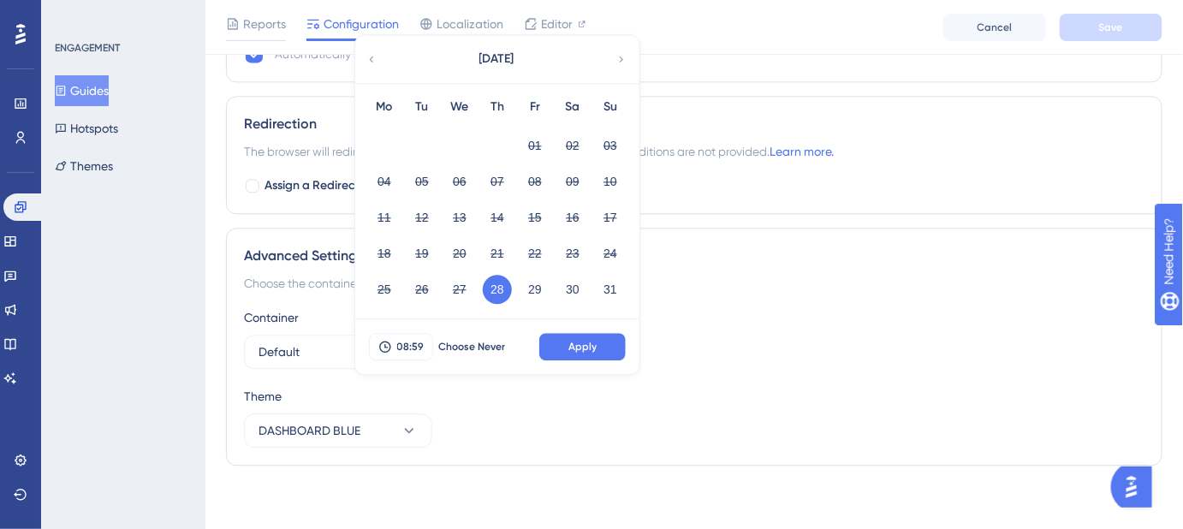
click at [789, 333] on div "Container Default" at bounding box center [694, 338] width 900 height 62
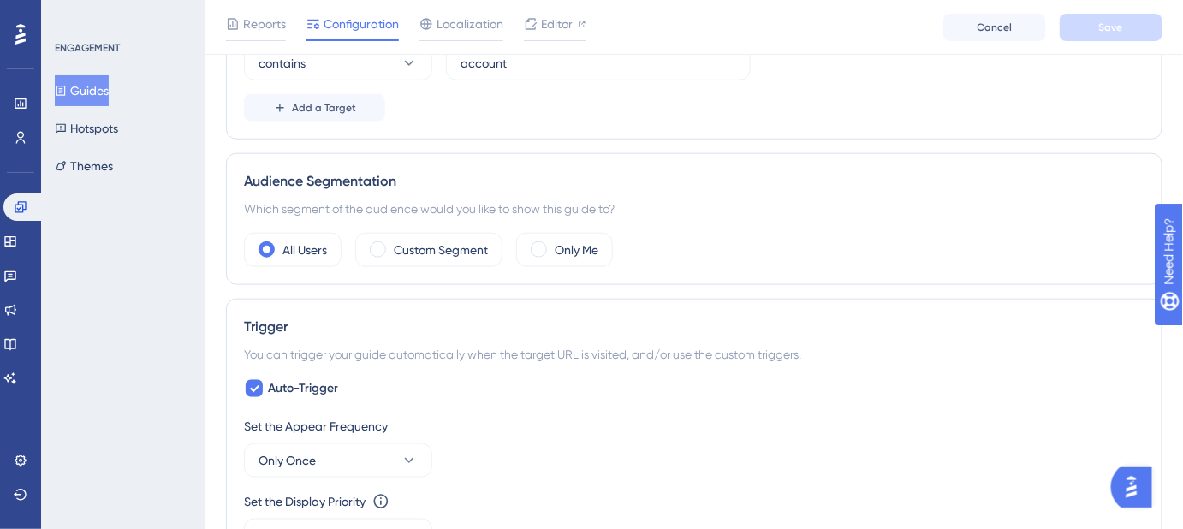
scroll to position [311, 0]
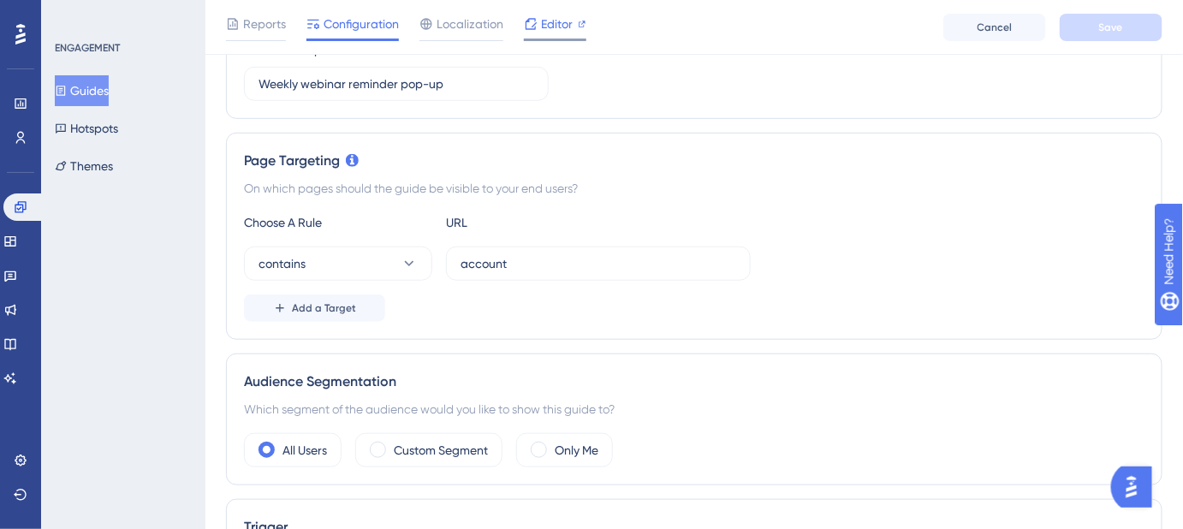
click at [545, 24] on span "Editor" at bounding box center [557, 24] width 32 height 21
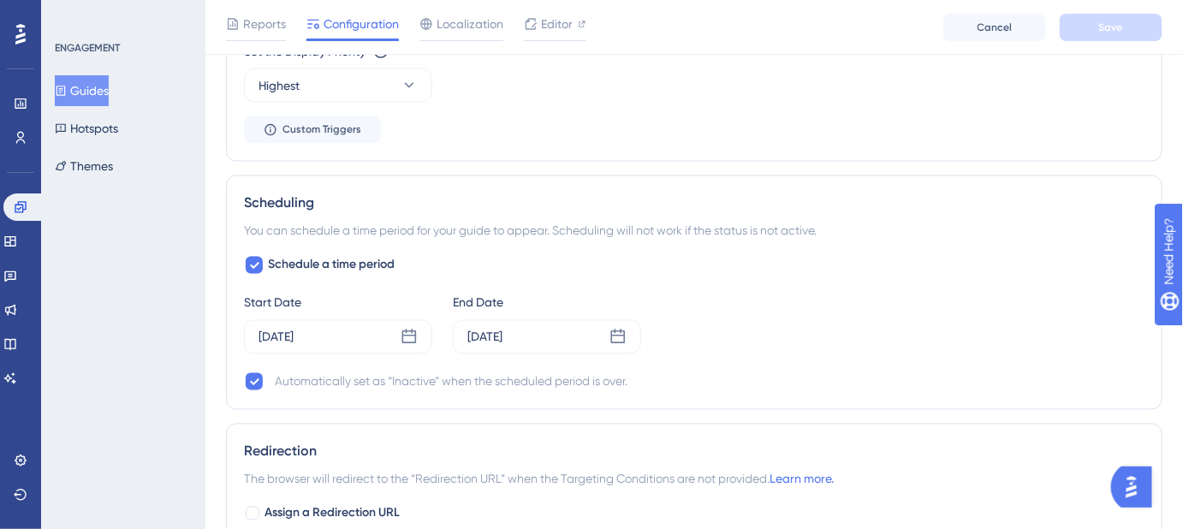
scroll to position [1011, 0]
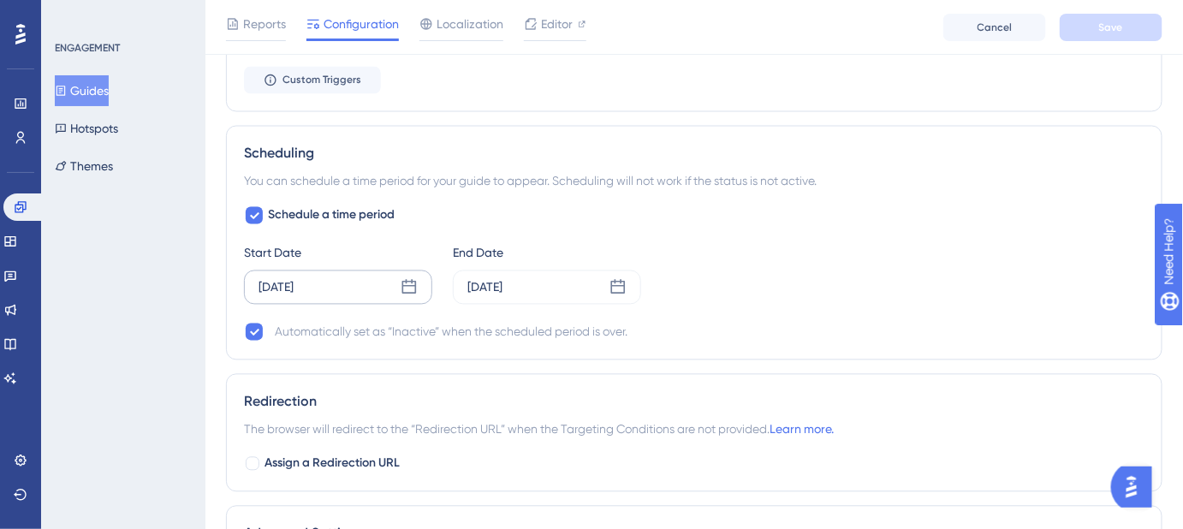
click at [407, 285] on icon at bounding box center [409, 287] width 17 height 17
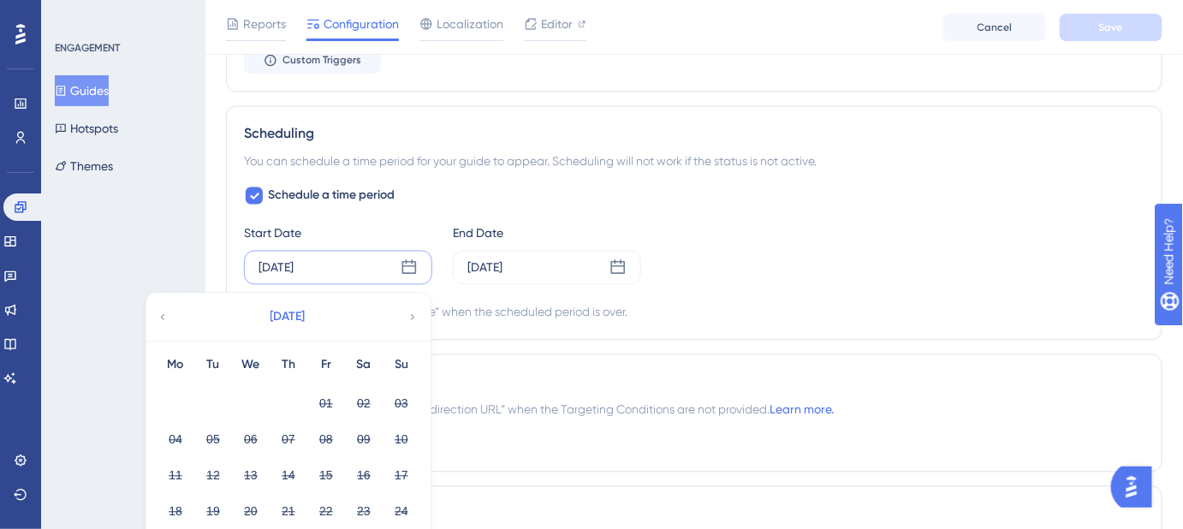
scroll to position [1167, 0]
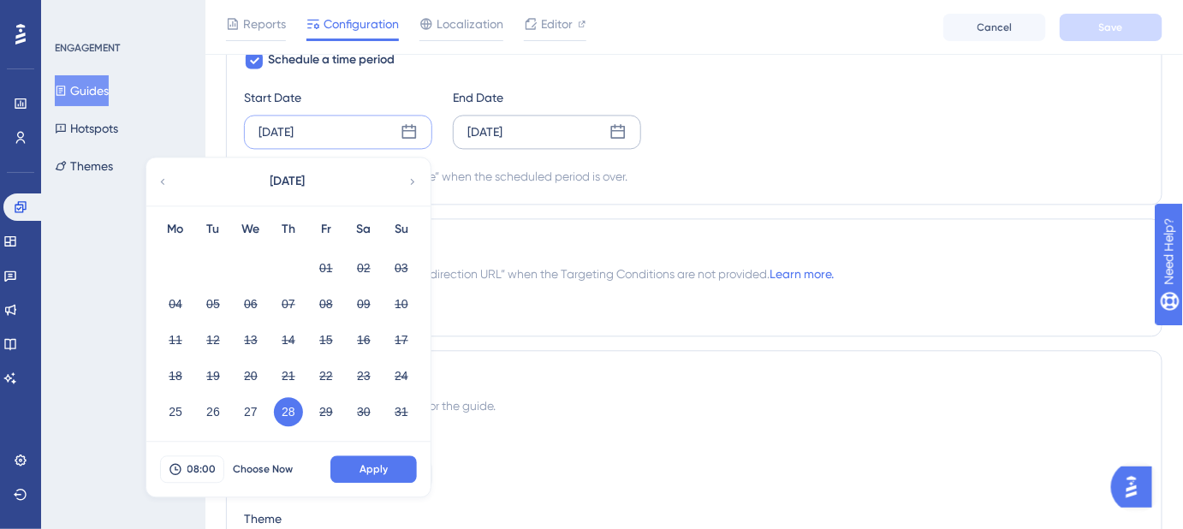
click at [616, 124] on icon at bounding box center [618, 131] width 15 height 15
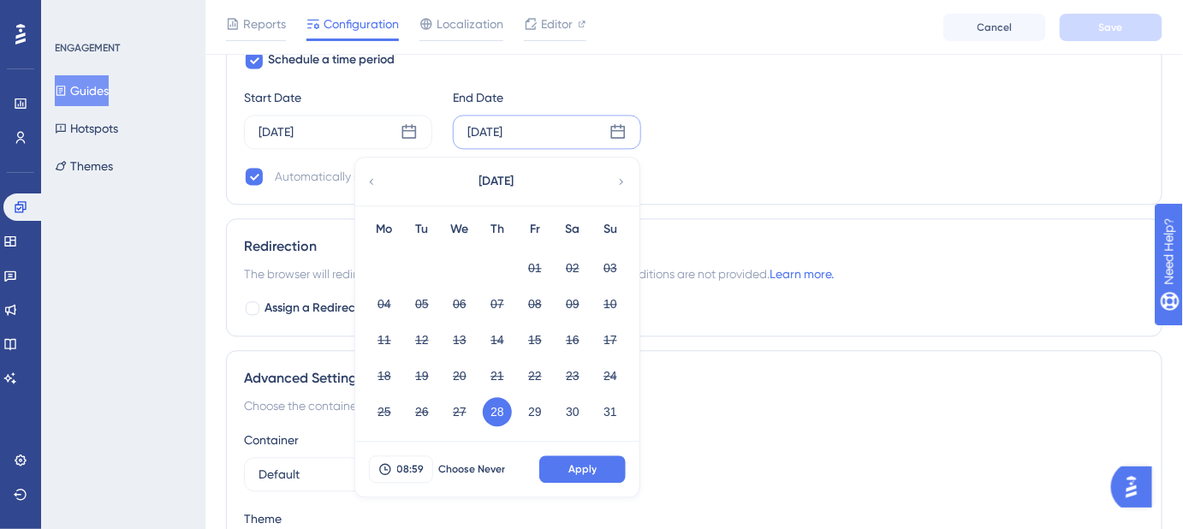
click at [794, 150] on div "Schedule a time period Start Date Aug 28 2025 End Date Aug 28 2025 August 2025 …" at bounding box center [694, 118] width 900 height 137
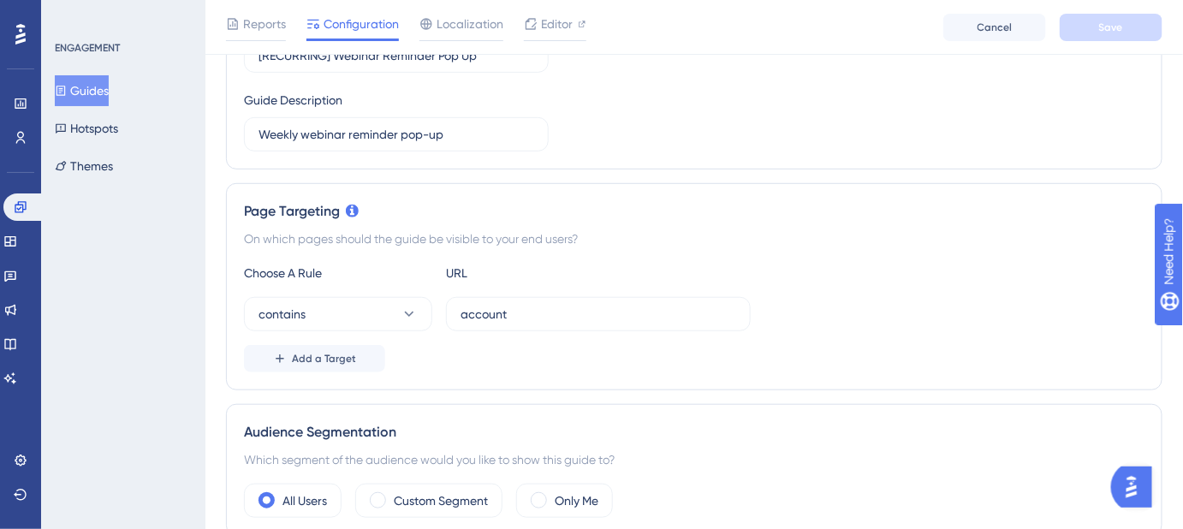
scroll to position [233, 0]
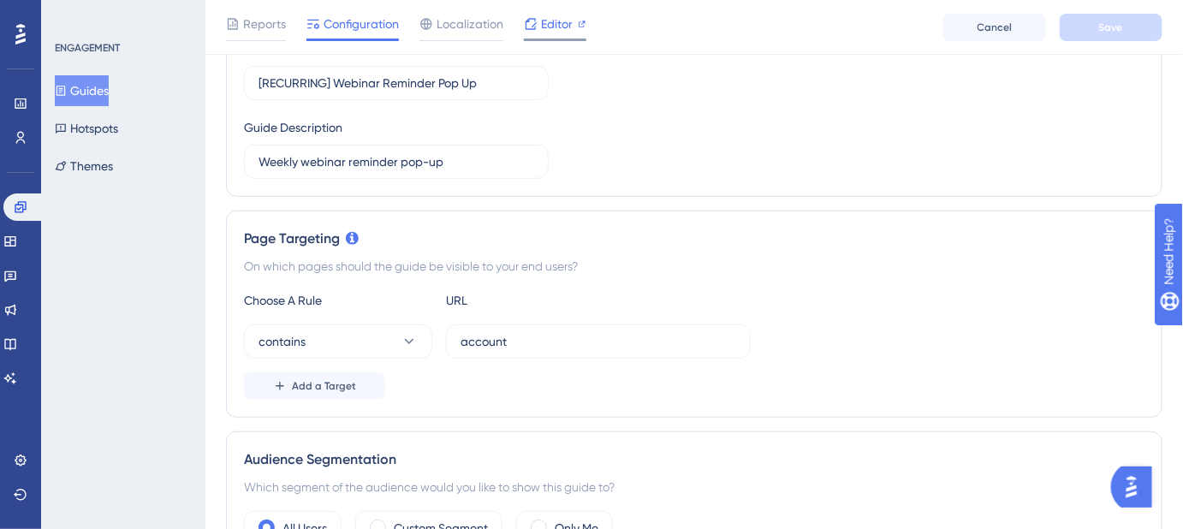
click at [541, 24] on span "Editor" at bounding box center [557, 24] width 32 height 21
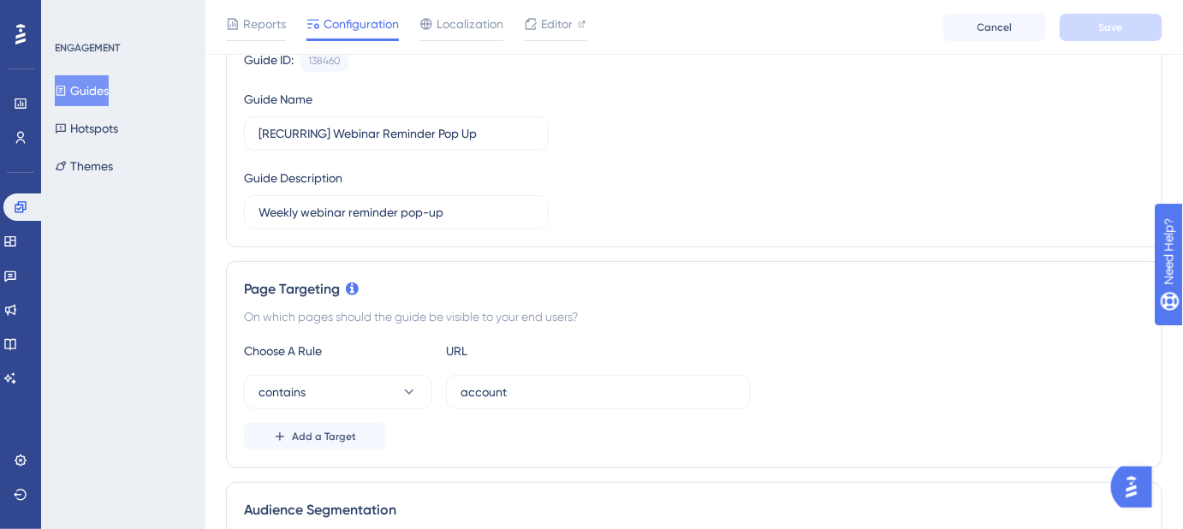
scroll to position [155, 0]
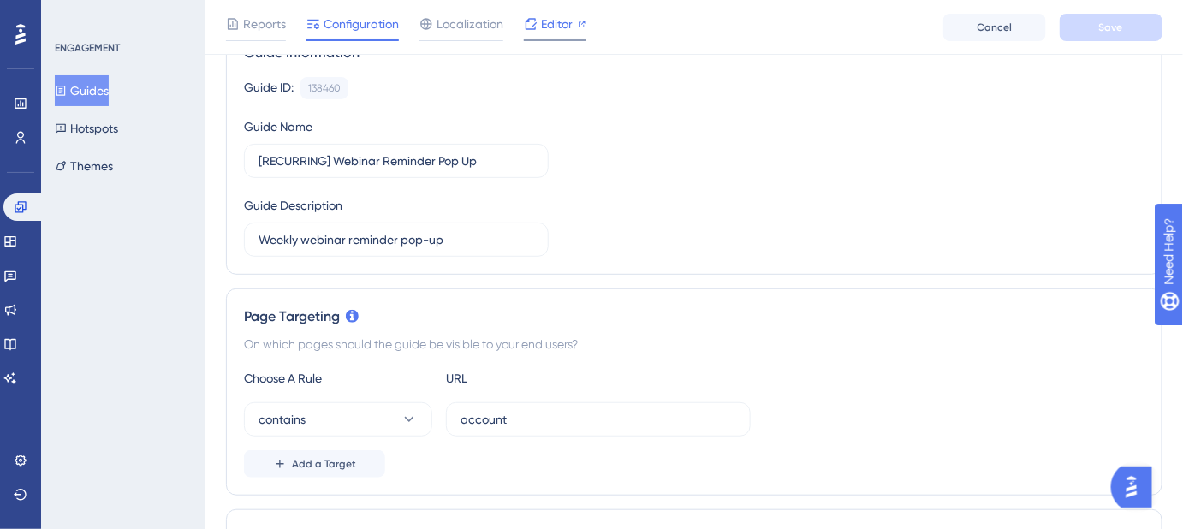
click at [552, 33] on span "Editor" at bounding box center [557, 24] width 32 height 21
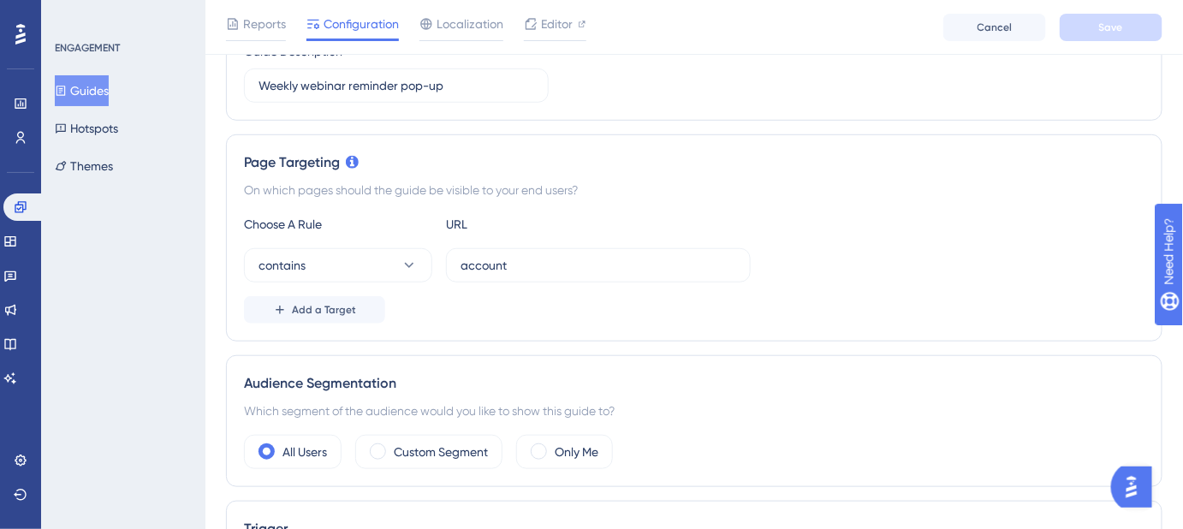
scroll to position [0, 0]
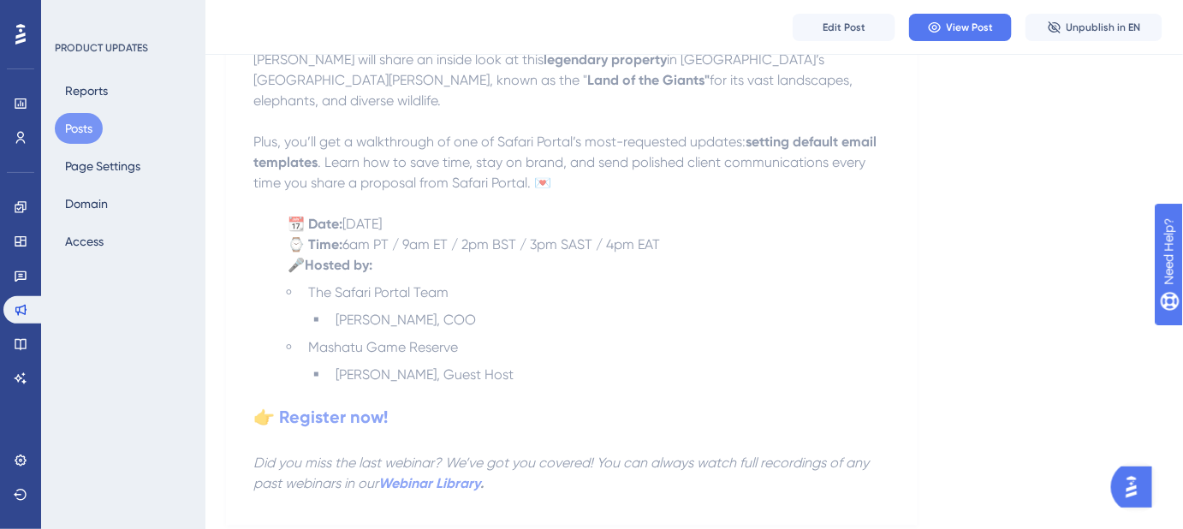
scroll to position [703, 0]
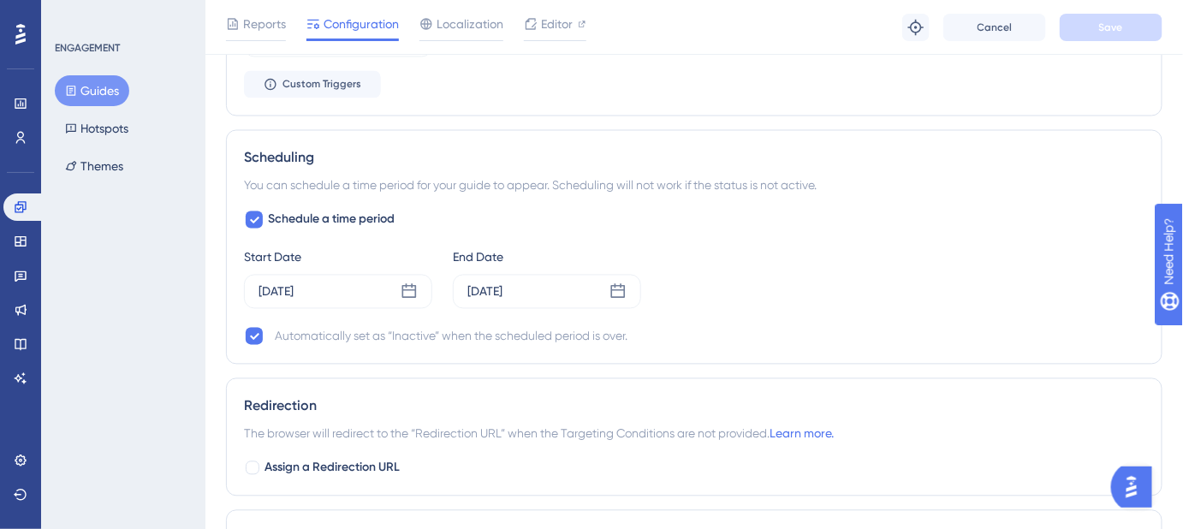
scroll to position [1089, 0]
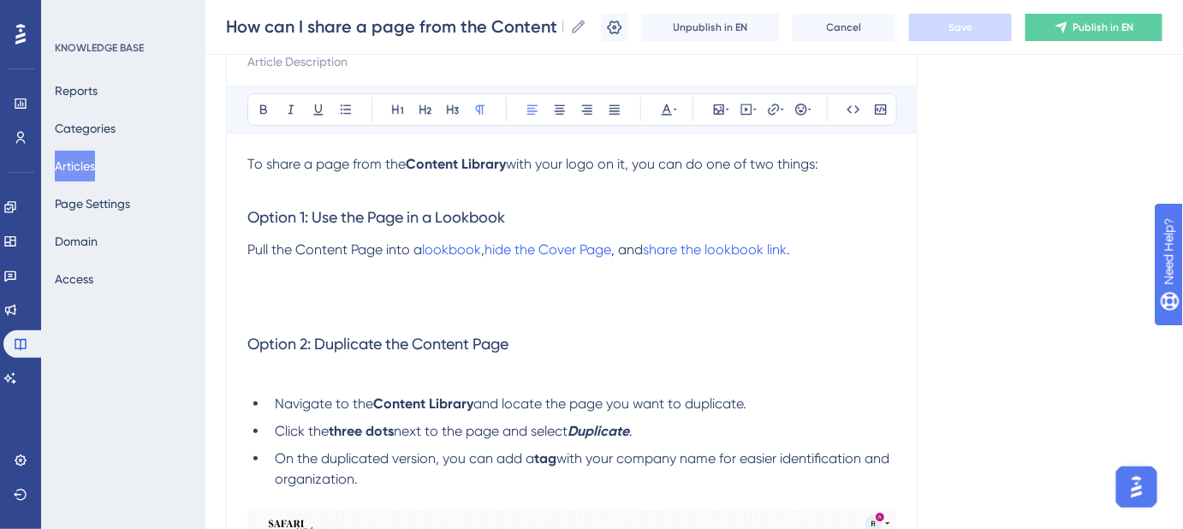
scroll to position [233, 0]
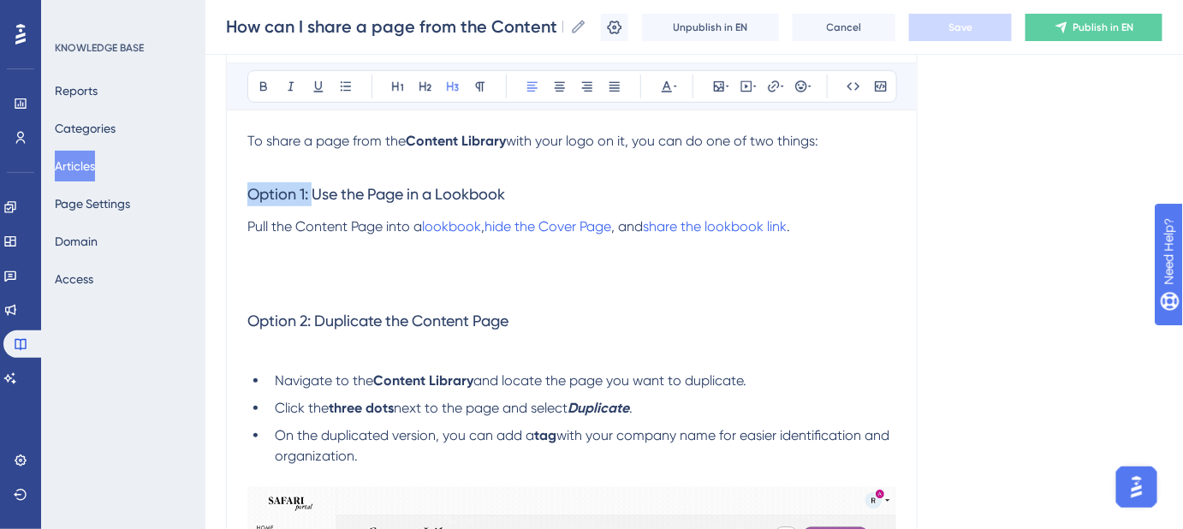
drag, startPoint x: 312, startPoint y: 190, endPoint x: 241, endPoint y: 193, distance: 71.1
click at [241, 193] on div "How can I share a page from the Content Library with my logo on it? Bold Italic…" at bounding box center [572, 402] width 692 height 886
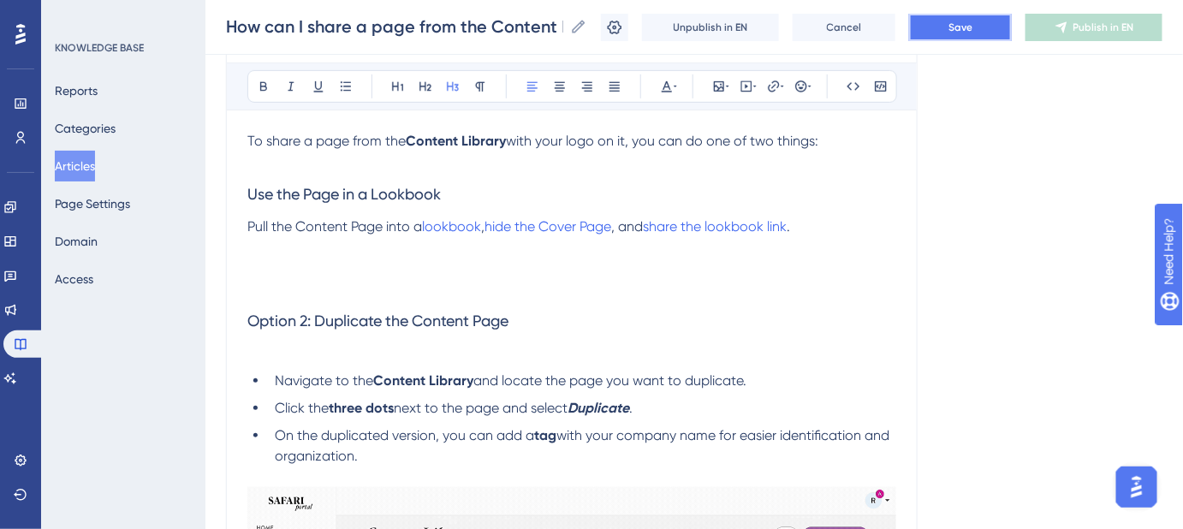
click at [944, 39] on button "Save" at bounding box center [960, 27] width 103 height 27
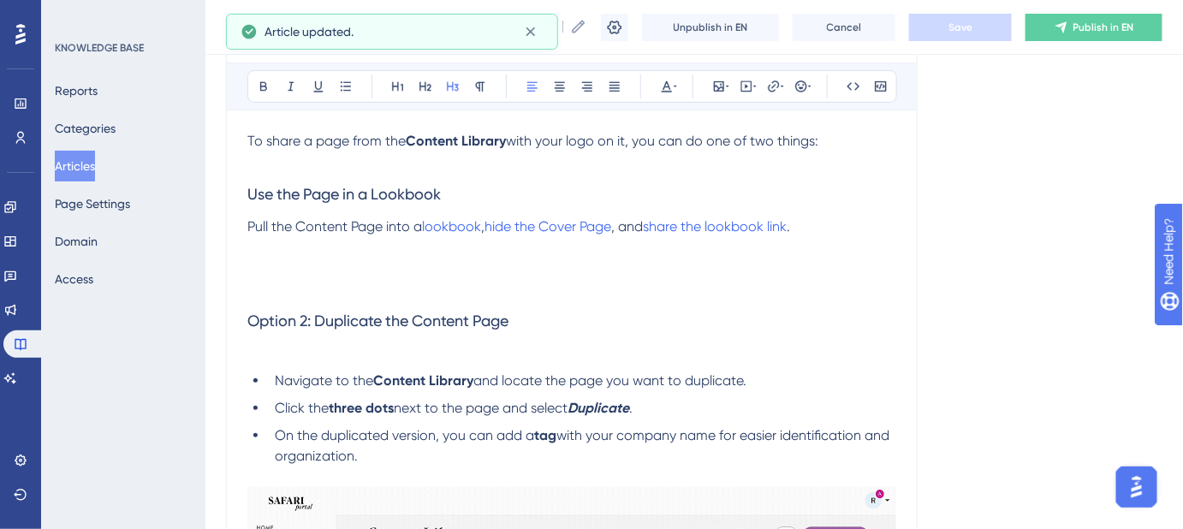
click at [825, 225] on p "Pull the Content Page into a lookbook , hide the Cover Page , and share the loo…" at bounding box center [571, 227] width 649 height 21
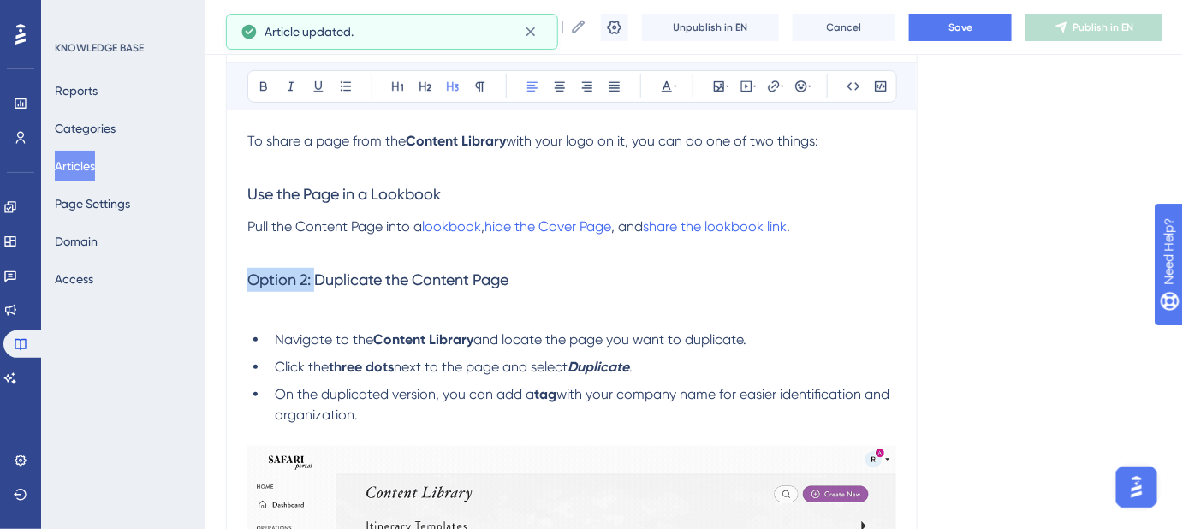
drag, startPoint x: 315, startPoint y: 276, endPoint x: 240, endPoint y: 277, distance: 75.3
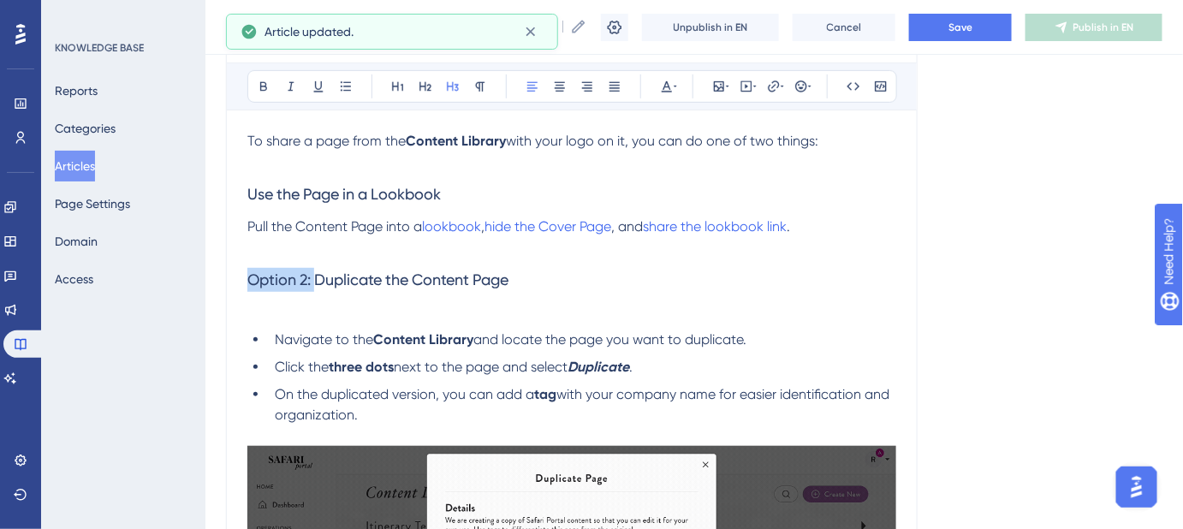
click at [240, 277] on div "How can I share a page from the Content Library with my logo on it? Bold Italic…" at bounding box center [572, 381] width 692 height 845
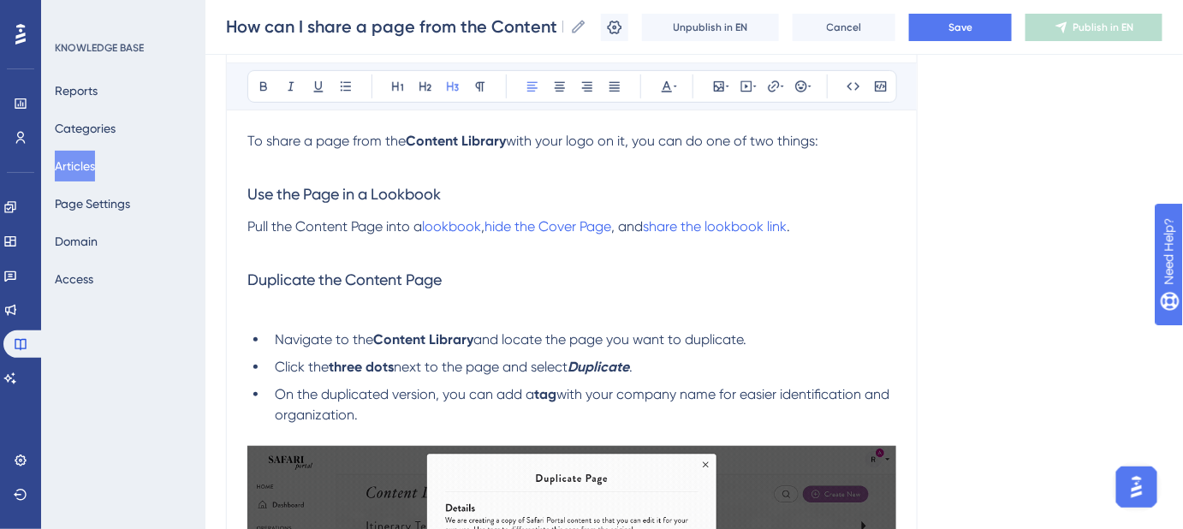
click at [476, 288] on h3 "Duplicate the Content Page" at bounding box center [571, 280] width 649 height 45
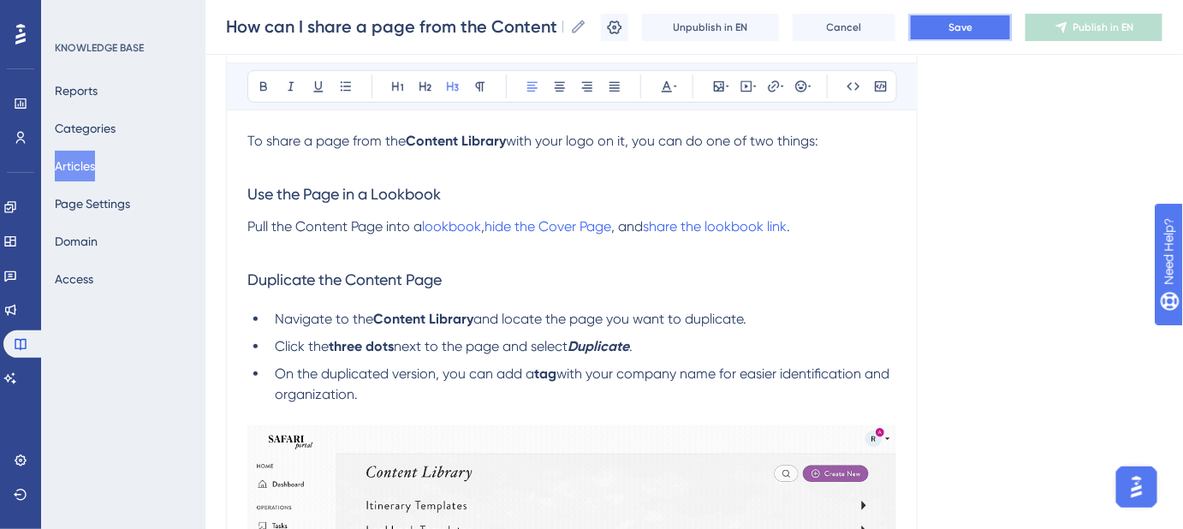
click at [964, 32] on span "Save" at bounding box center [960, 28] width 24 height 14
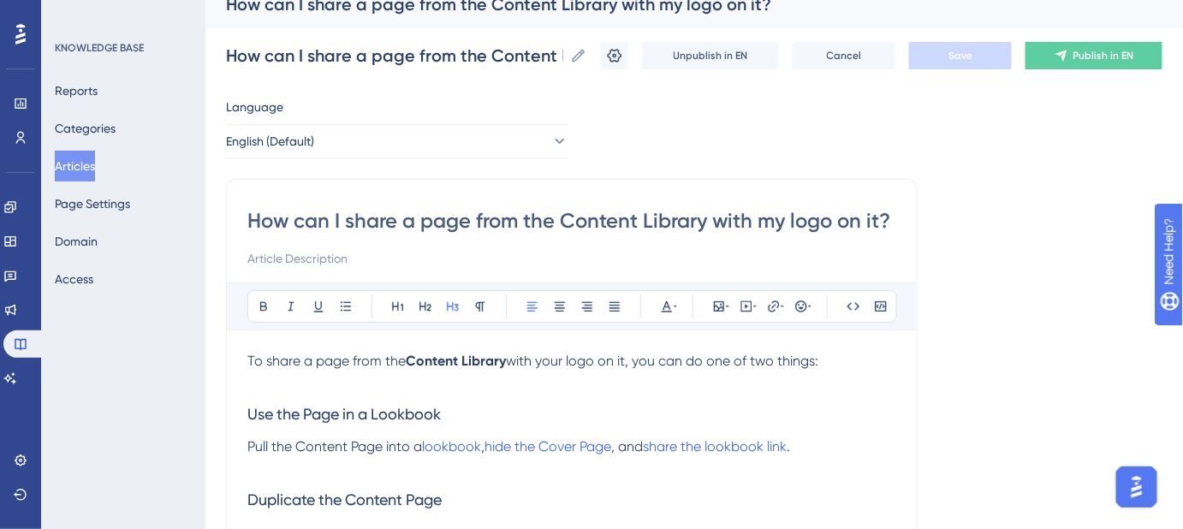
scroll to position [0, 0]
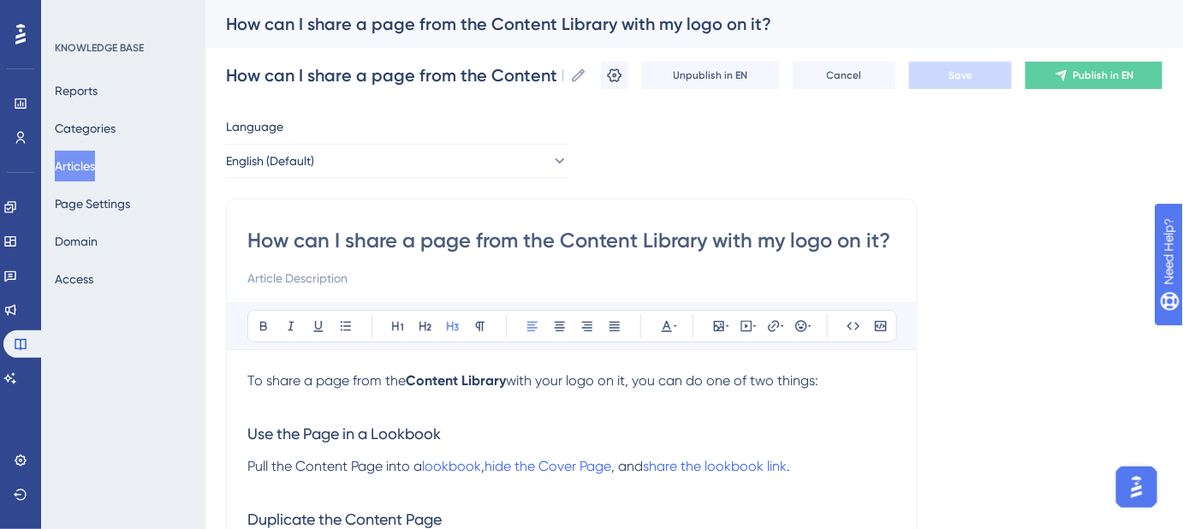
click at [647, 239] on input "How can I share a page from the Content Library with my logo on it?" at bounding box center [571, 240] width 649 height 27
